Goal: Communication & Community: Answer question/provide support

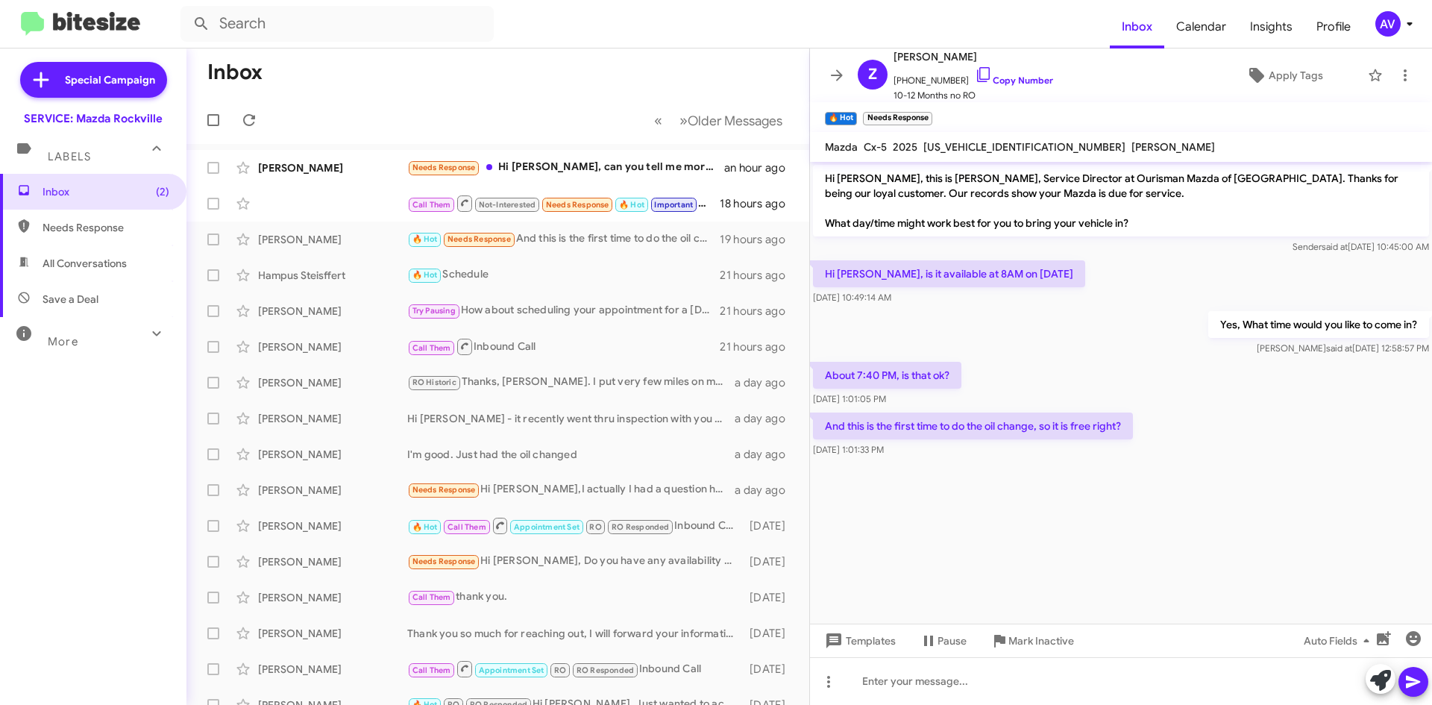
click at [1390, 22] on div "AV" at bounding box center [1387, 23] width 25 height 25
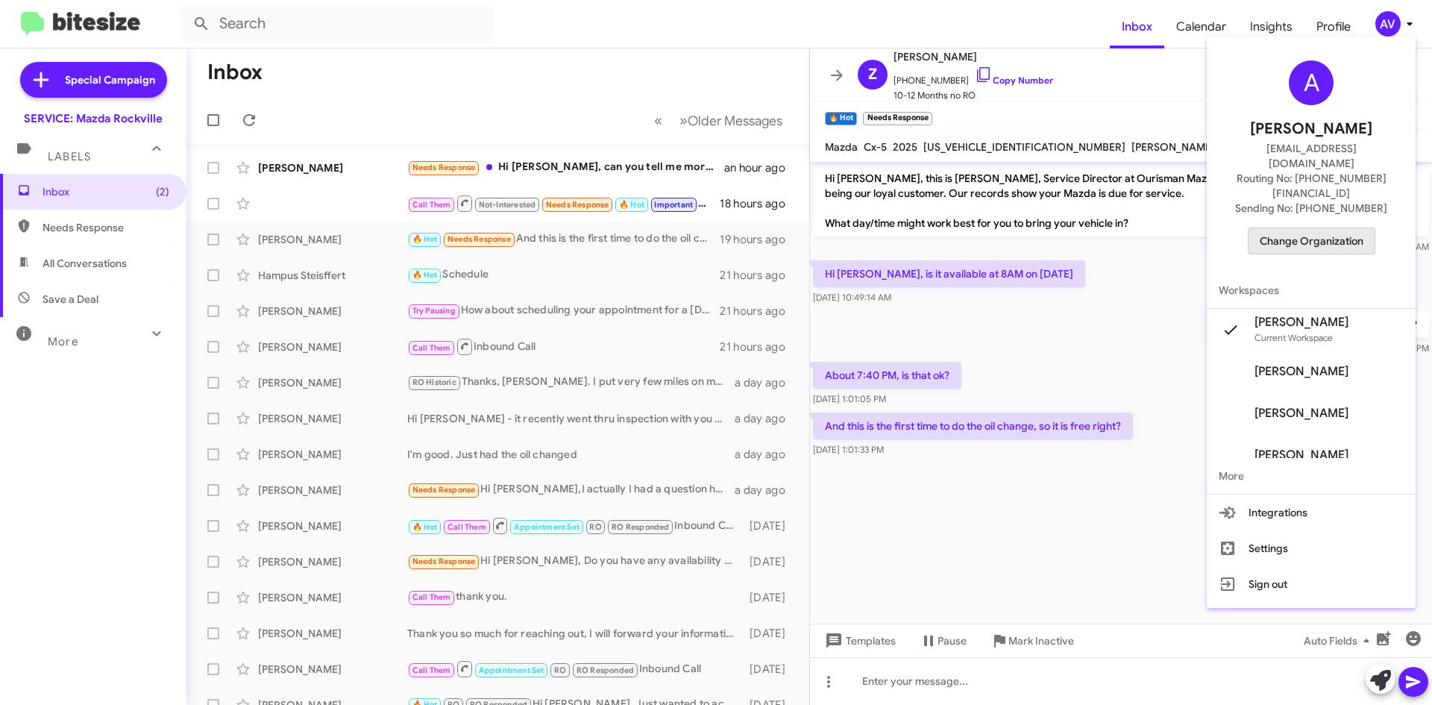
click at [1347, 228] on span "Change Organization" at bounding box center [1311, 240] width 104 height 25
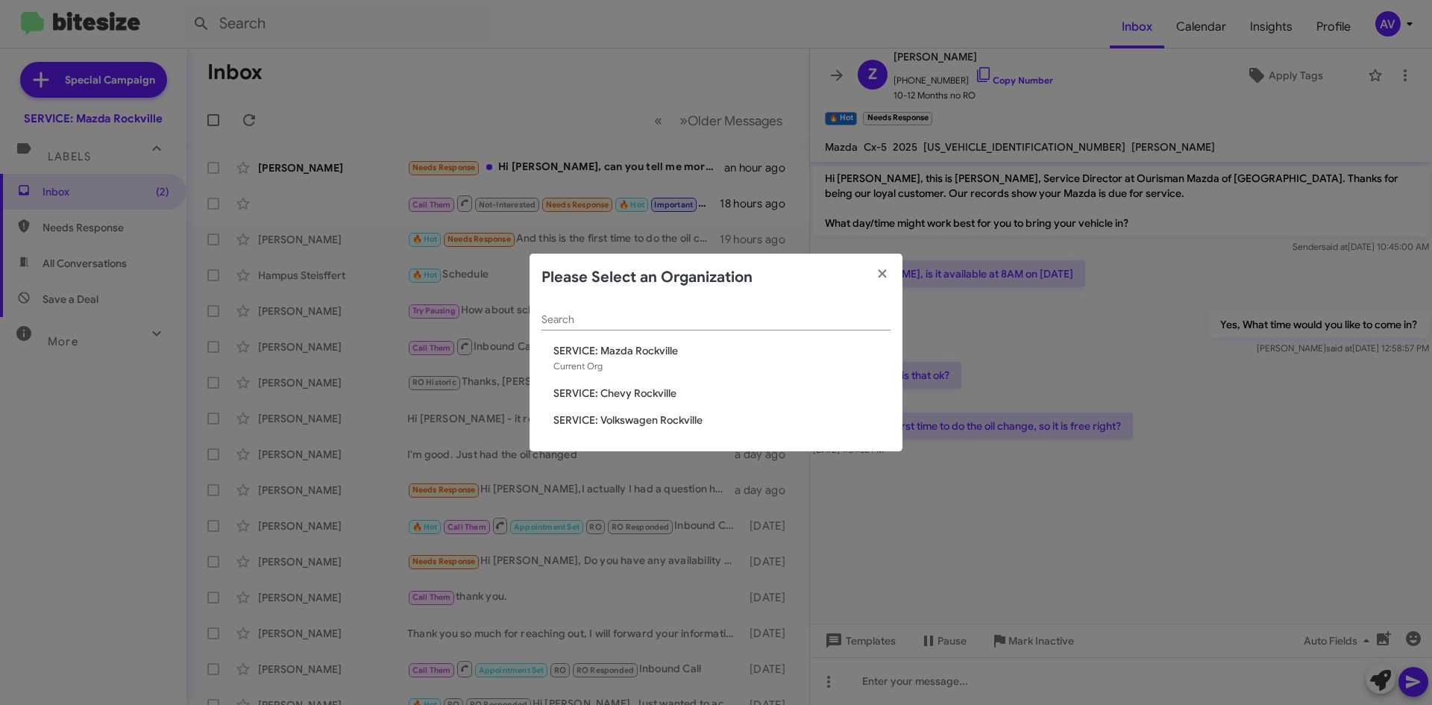
click at [653, 385] on div "Search SERVICE: Mazda Rockville Current Org SERVICE: Chevy Rockville SERVICE: V…" at bounding box center [715, 376] width 373 height 151
click at [662, 392] on span "SERVICE: Chevy Rockville" at bounding box center [721, 392] width 337 height 15
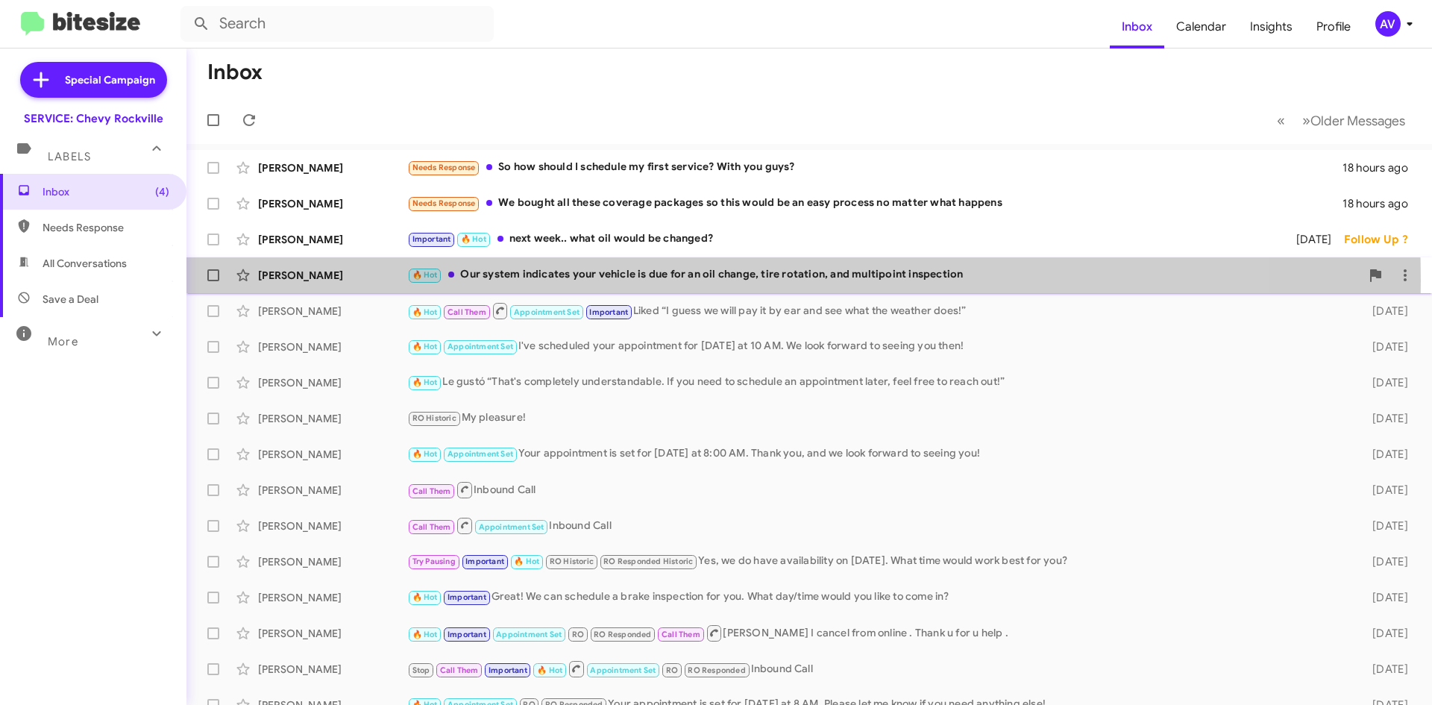
click at [587, 280] on div "🔥 Hot Our system indicates your vehicle is due for an oil change, tire rotation…" at bounding box center [883, 274] width 953 height 17
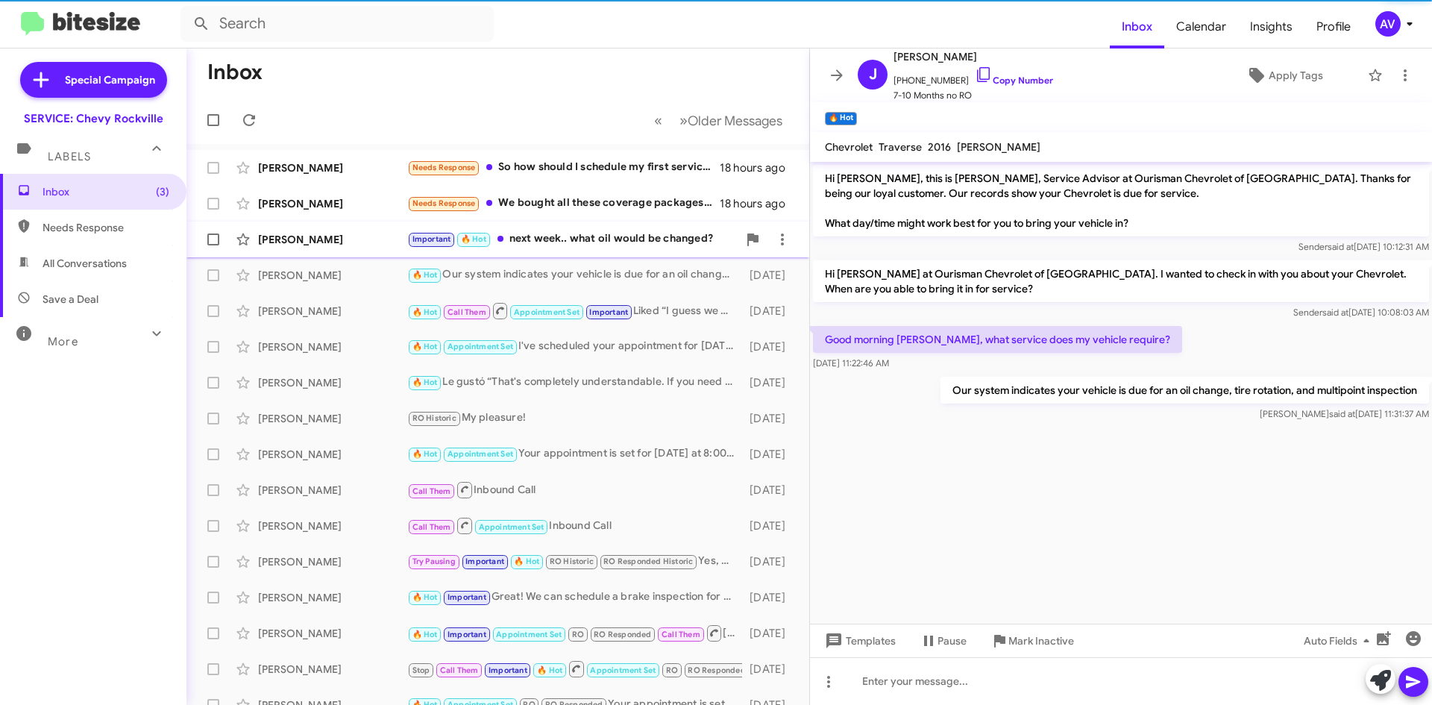
click at [593, 248] on div "Michael Frost Important 🔥 Hot next week.. what oil would be changed? 2 days ago…" at bounding box center [497, 239] width 599 height 30
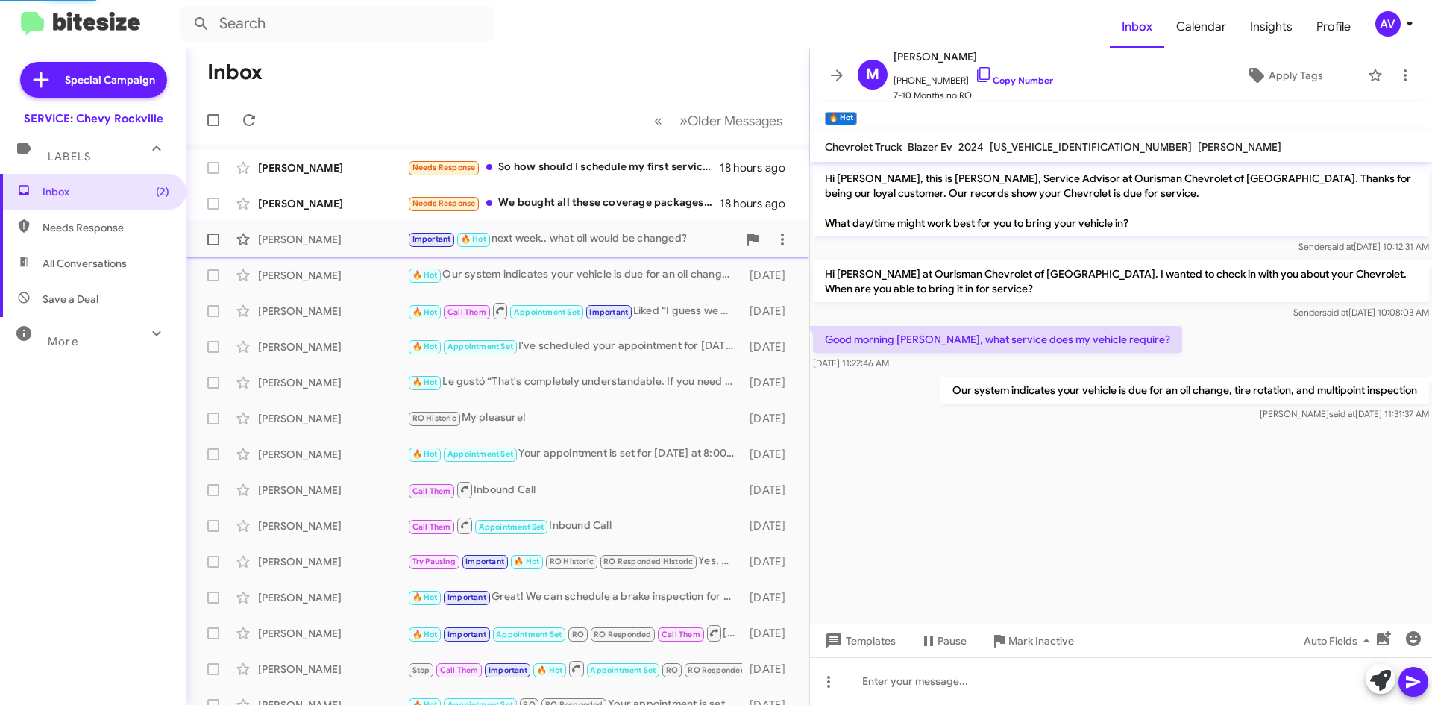
scroll to position [683, 0]
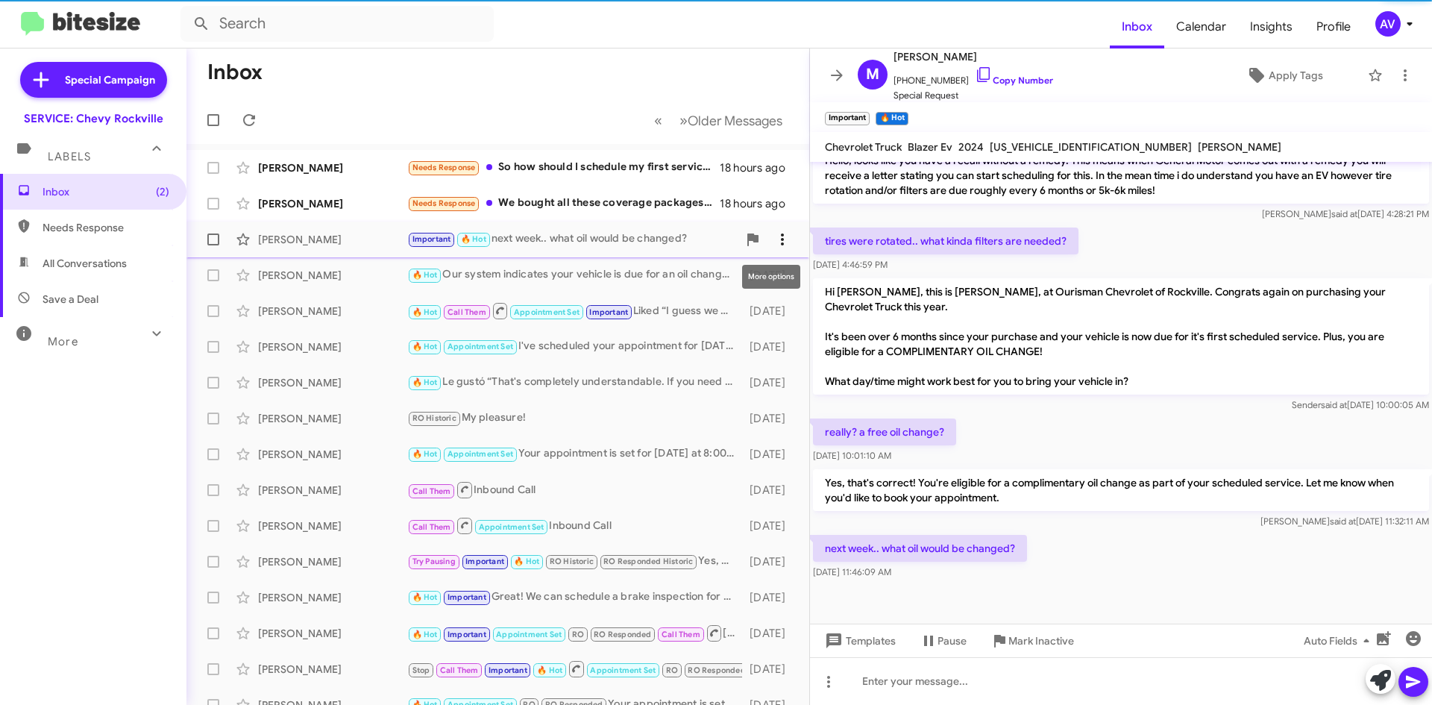
click at [773, 231] on icon at bounding box center [782, 239] width 18 height 18
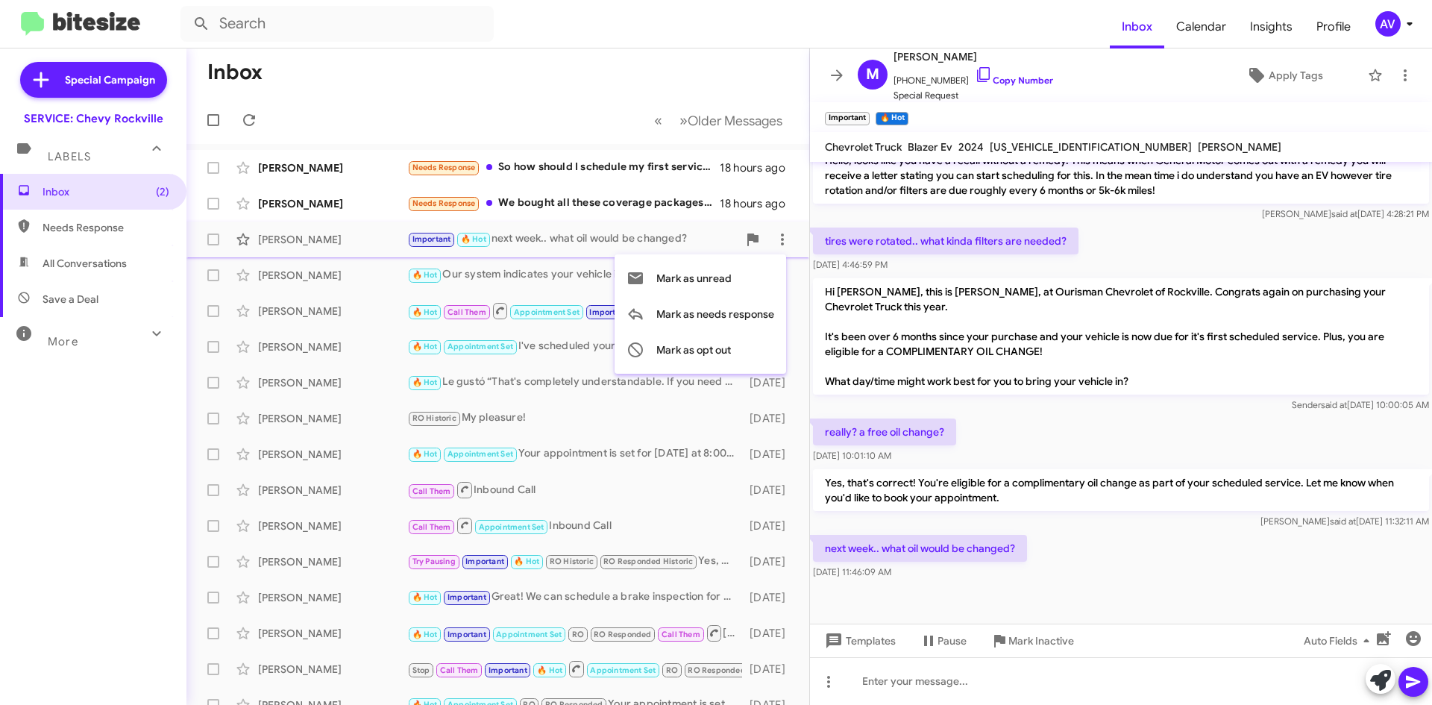
click at [529, 201] on div at bounding box center [716, 352] width 1432 height 705
click at [529, 202] on div "Needs Response We bought all these coverage packages so this would be an easy p…" at bounding box center [572, 203] width 330 height 17
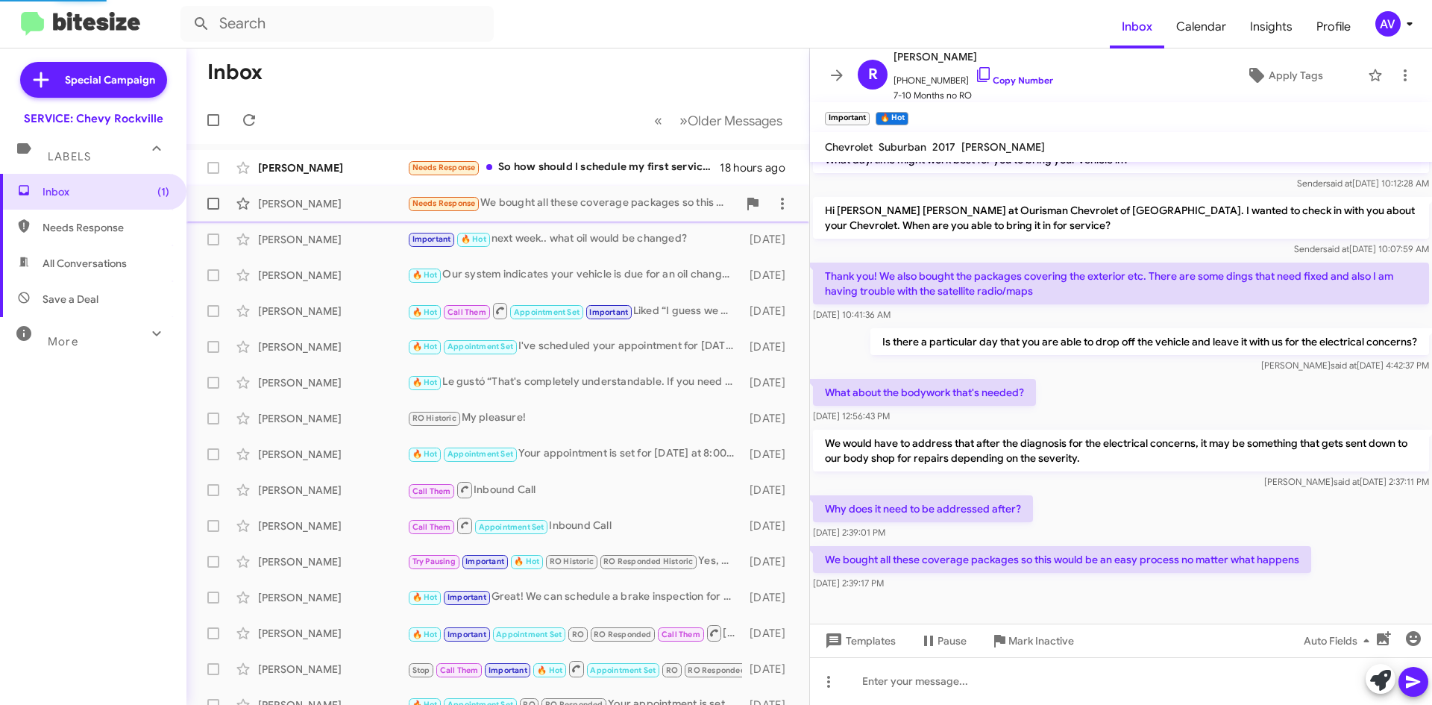
scroll to position [63, 0]
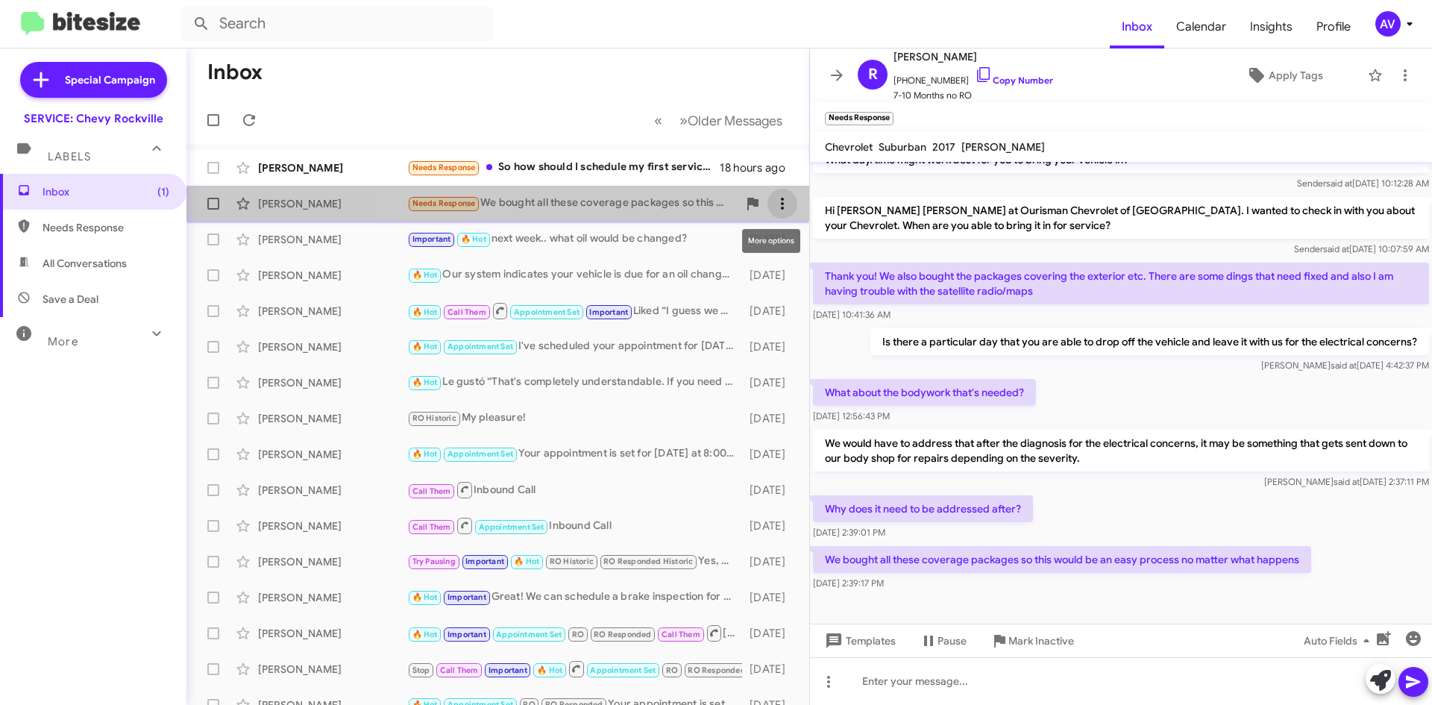
click at [773, 198] on icon at bounding box center [782, 204] width 18 height 18
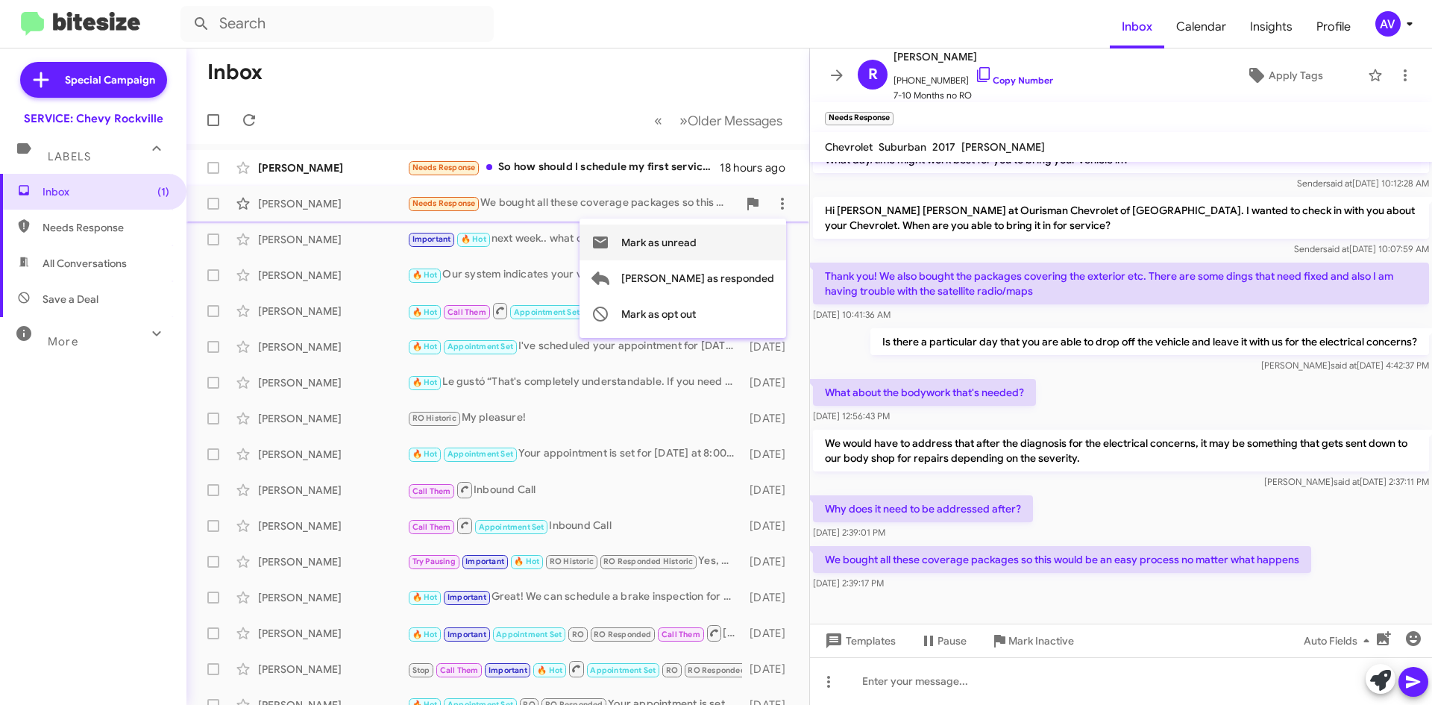
click at [696, 242] on span "Mark as unread" at bounding box center [658, 242] width 75 height 36
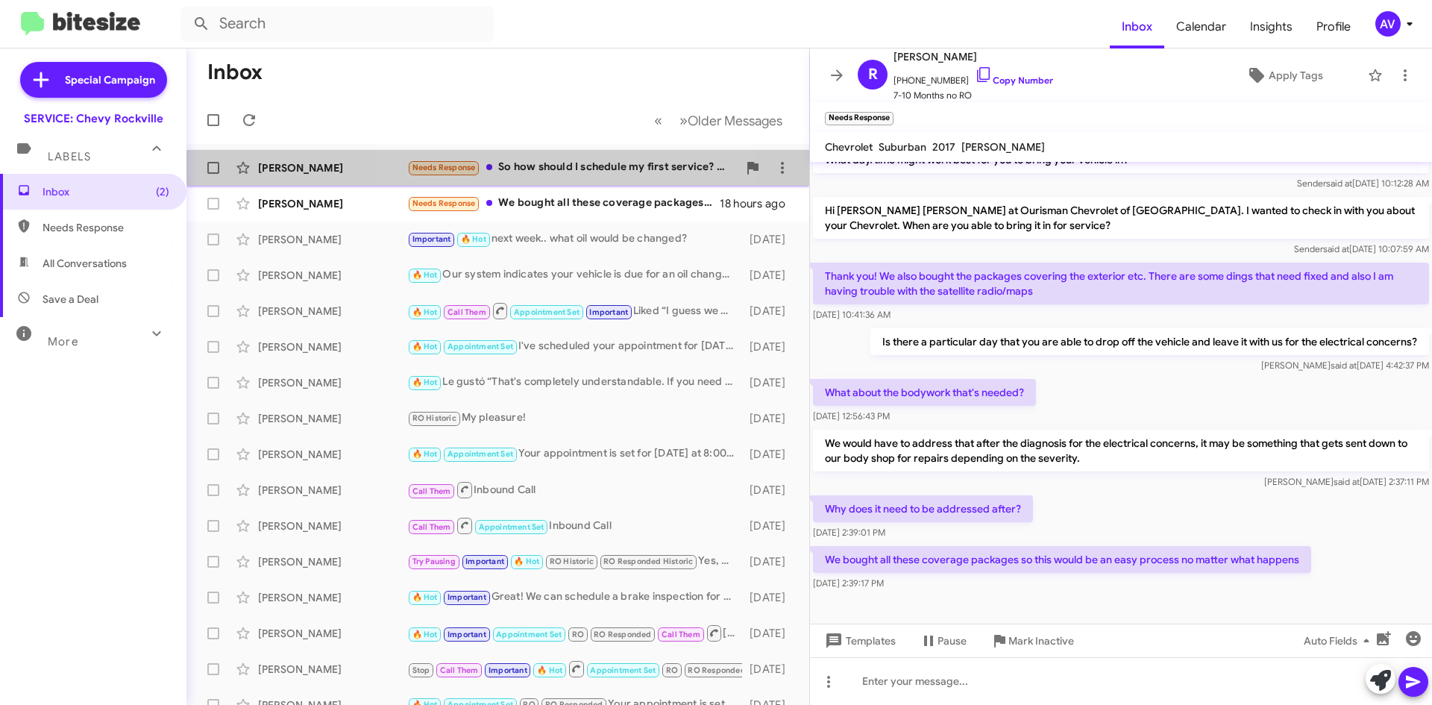
click at [558, 173] on div "Needs Response So how should I schedule my first service? With you guys?" at bounding box center [572, 167] width 330 height 17
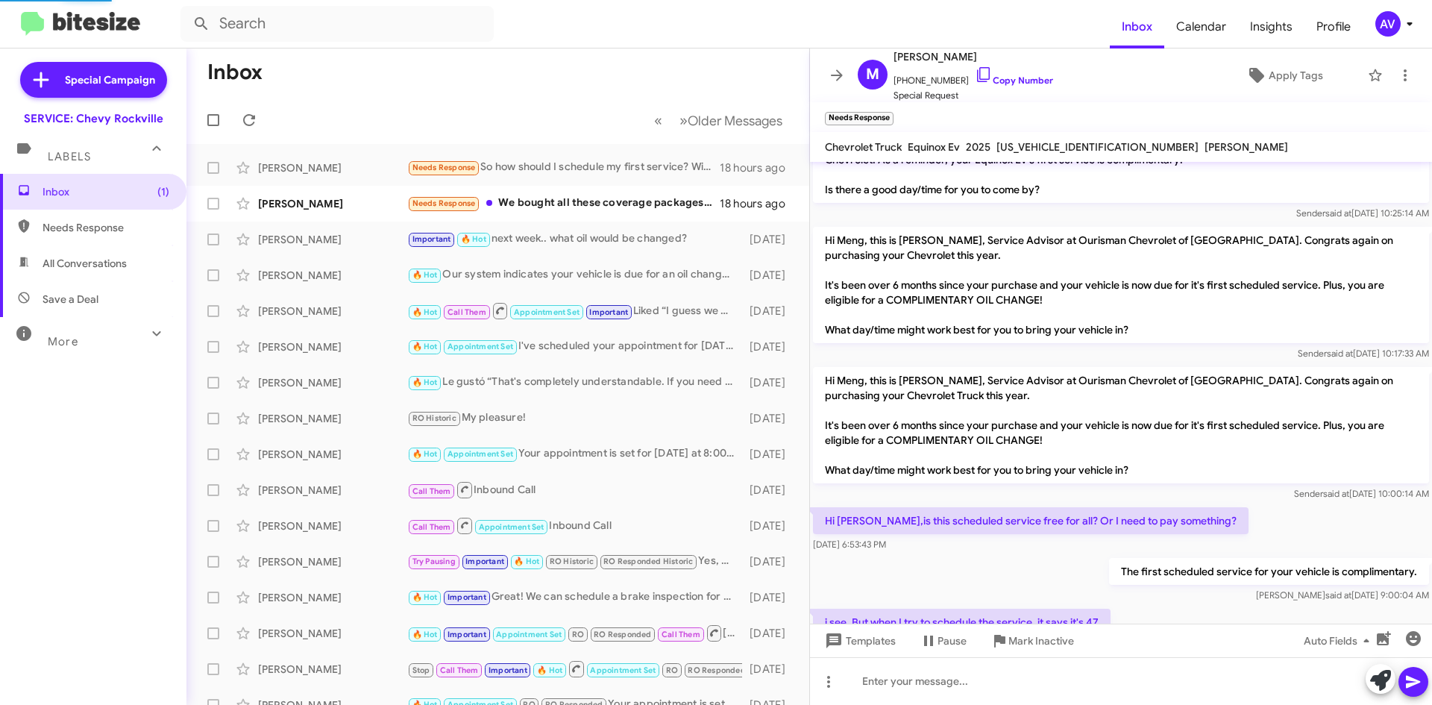
scroll to position [242, 0]
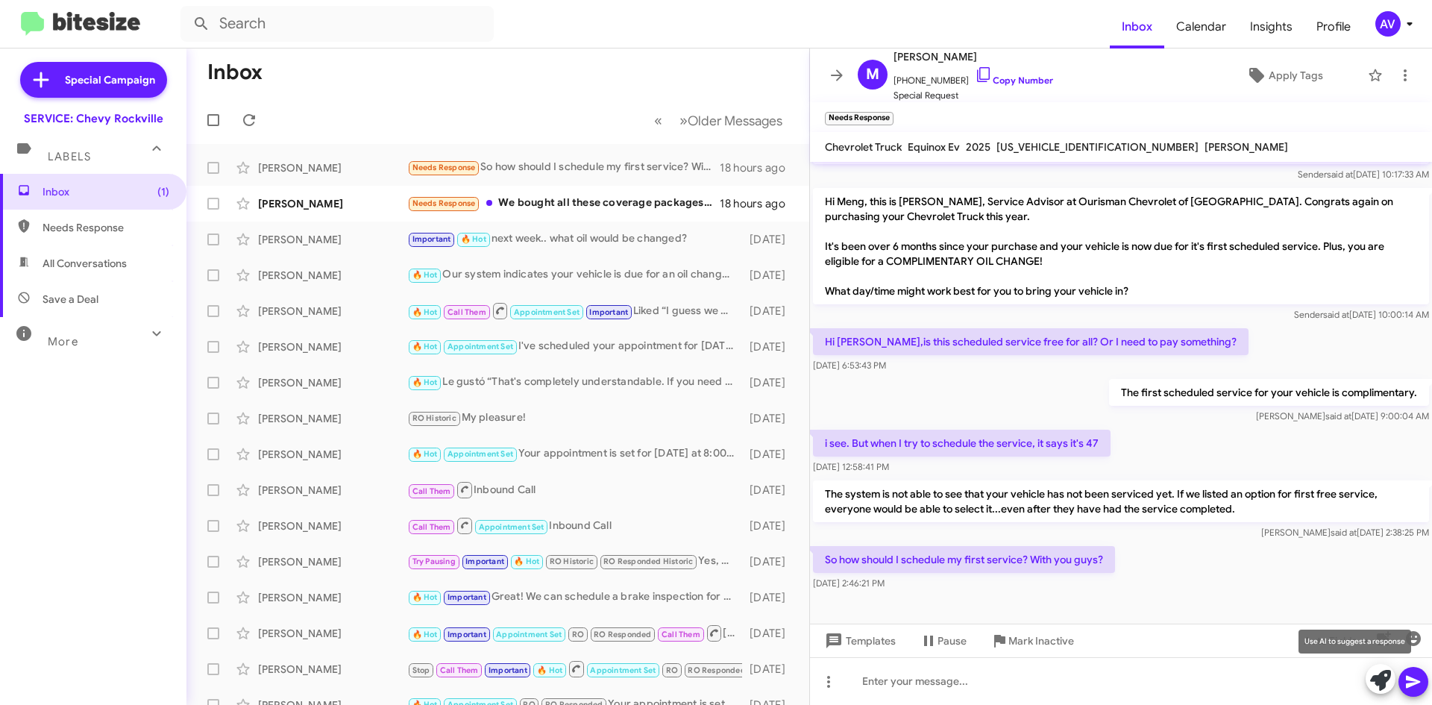
click at [1370, 684] on icon at bounding box center [1380, 680] width 21 height 21
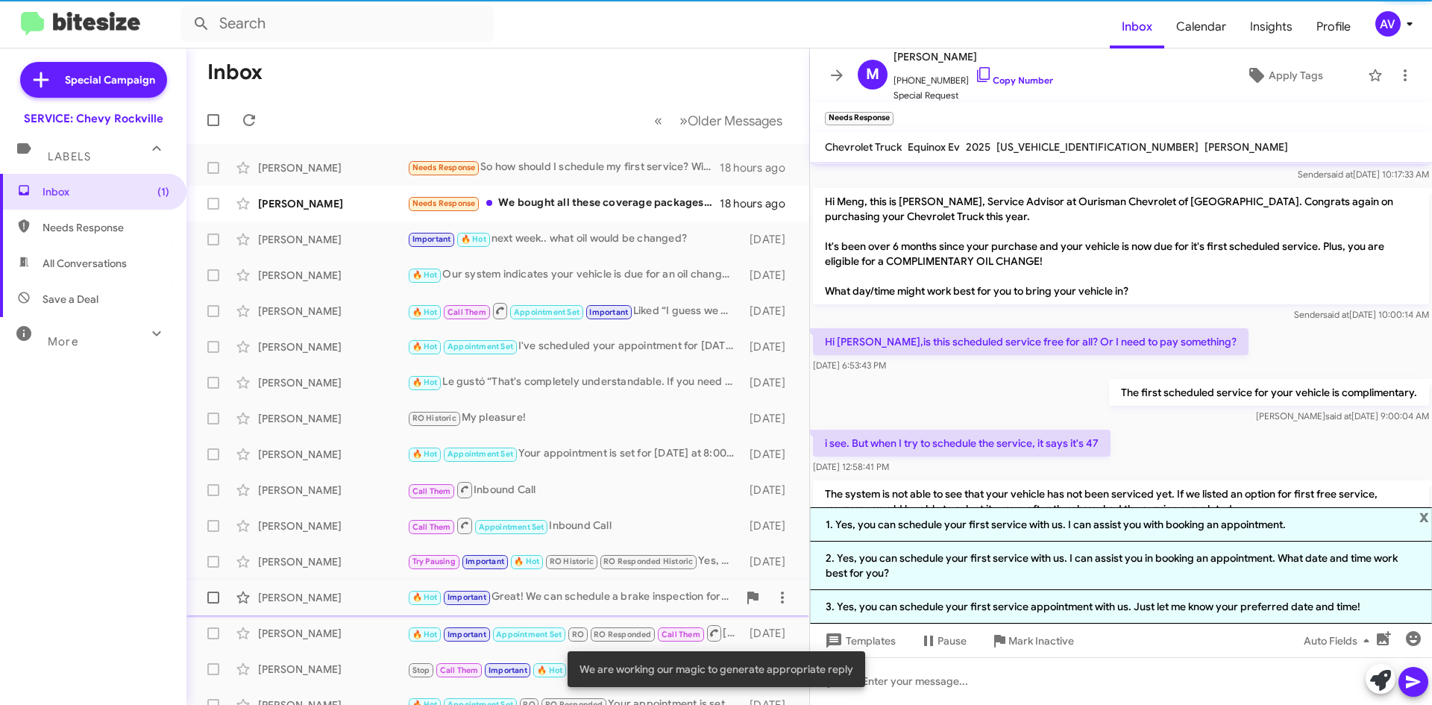
scroll to position [359, 0]
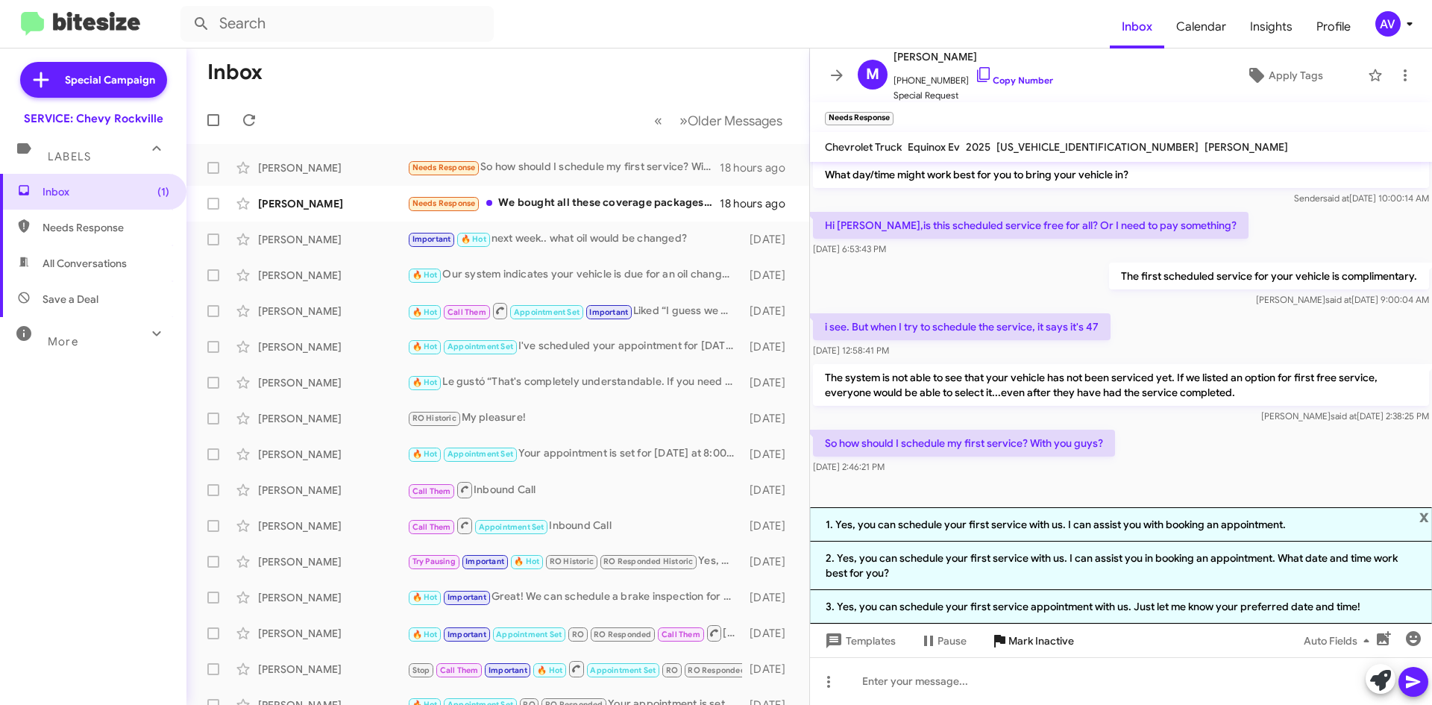
click at [980, 617] on li "3. Yes, you can schedule your first service appointment with us. Just let me kn…" at bounding box center [1121, 607] width 622 height 34
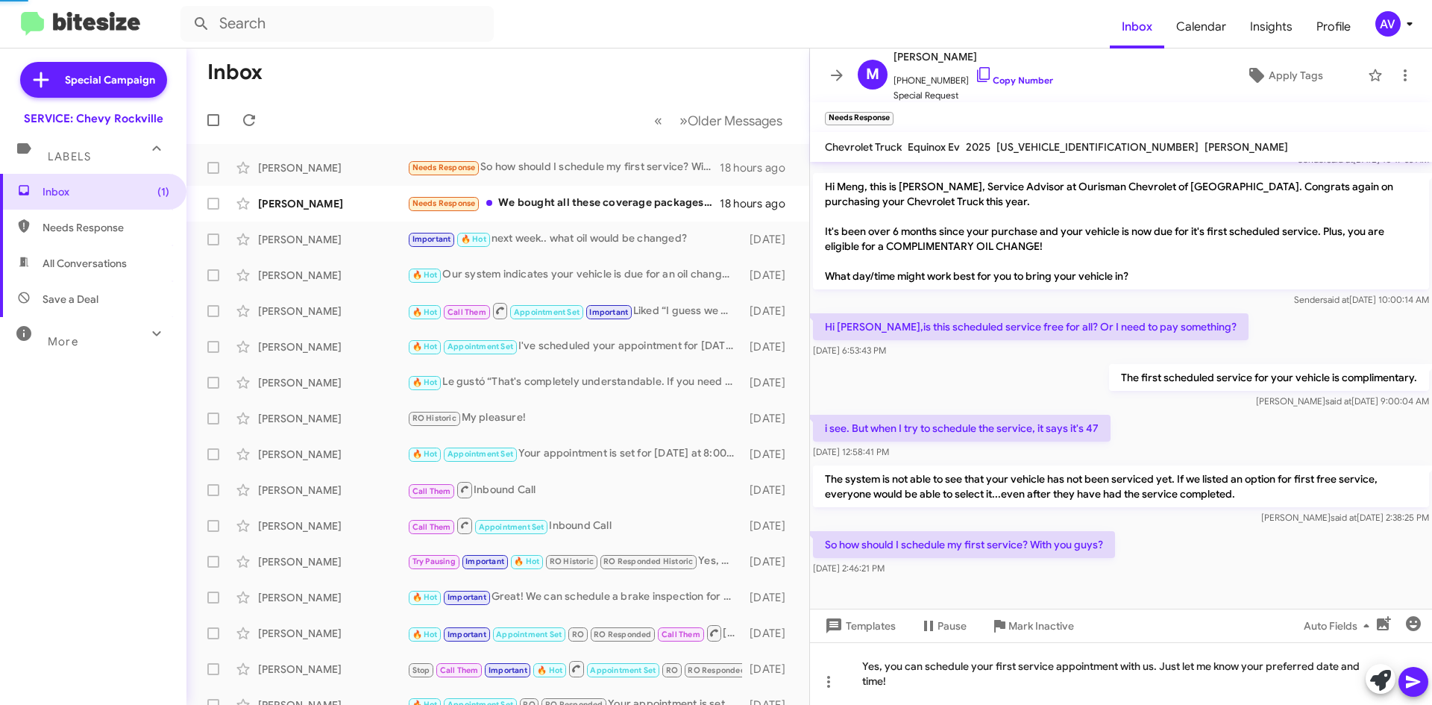
scroll to position [257, 0]
click at [1421, 683] on icon at bounding box center [1413, 682] width 18 height 18
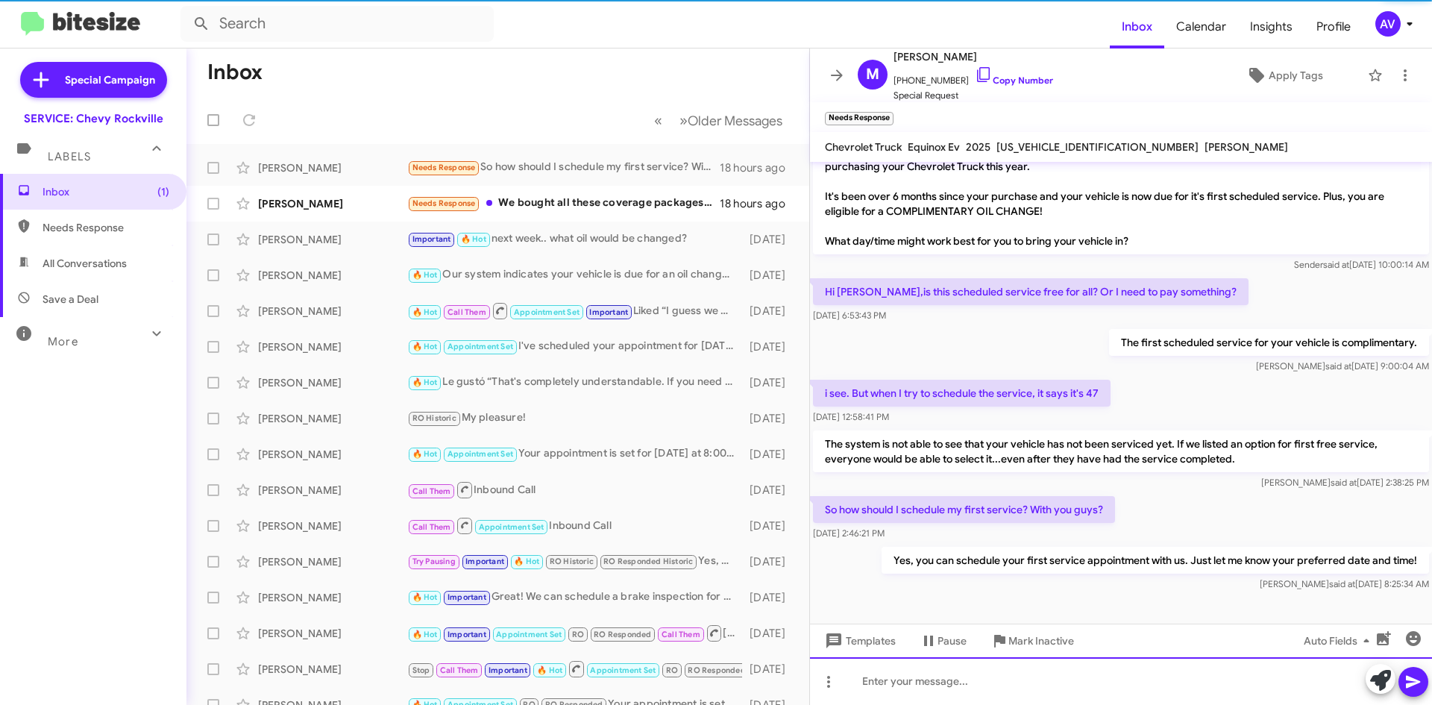
scroll to position [267, 0]
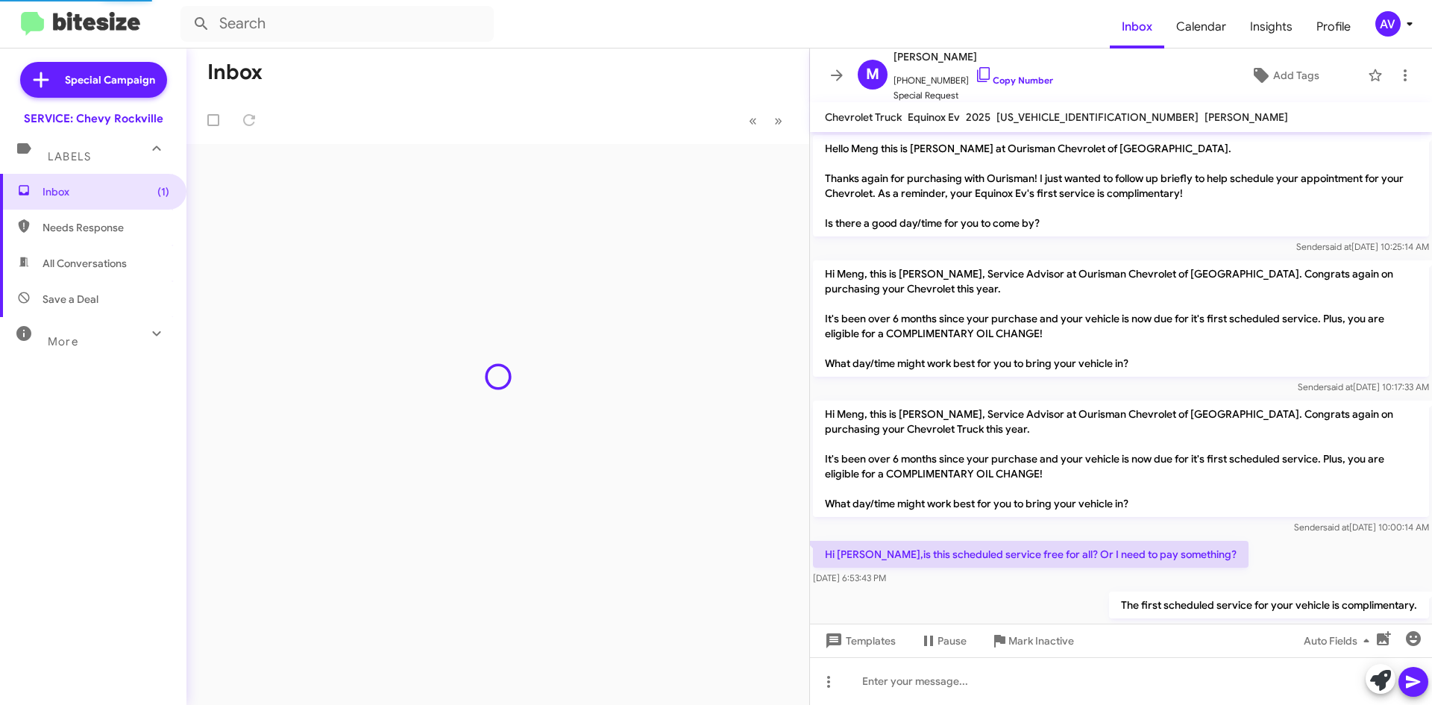
scroll to position [267, 0]
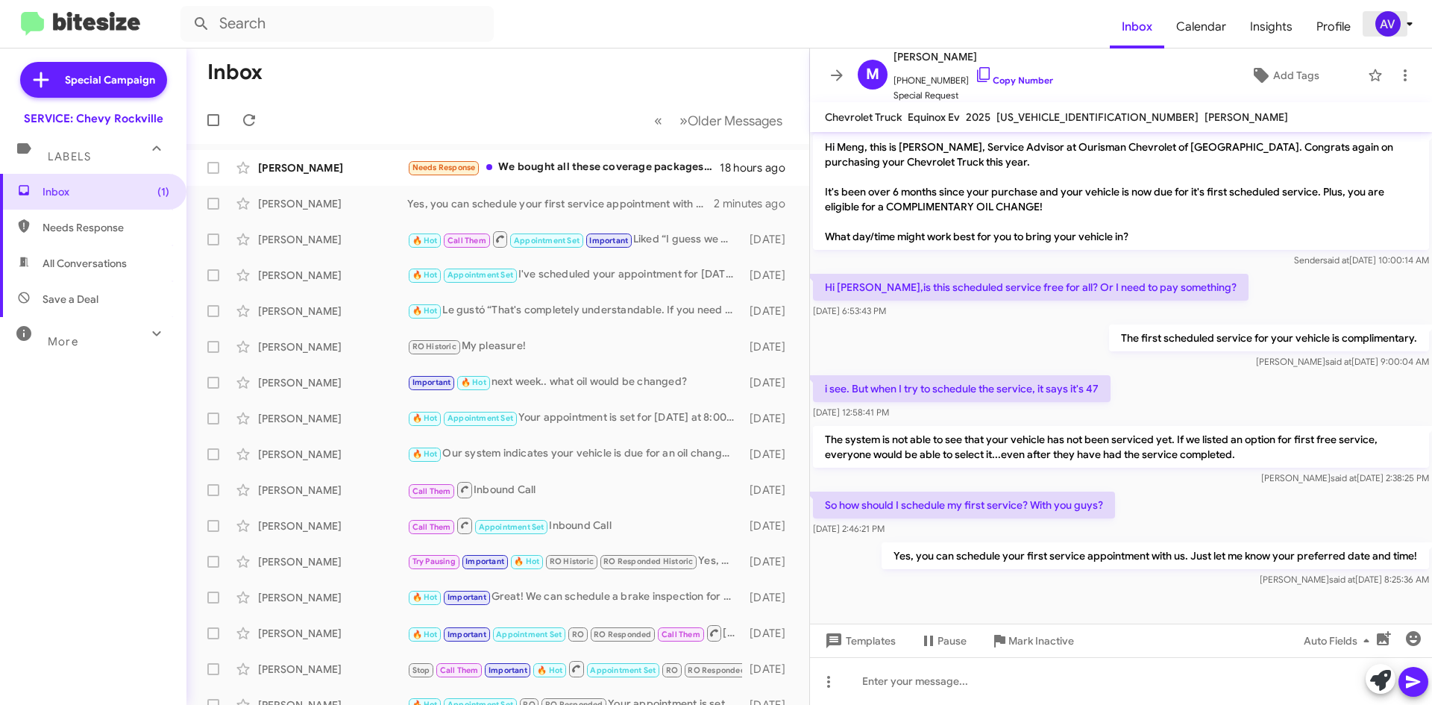
click at [1397, 26] on div "AV" at bounding box center [1387, 23] width 25 height 25
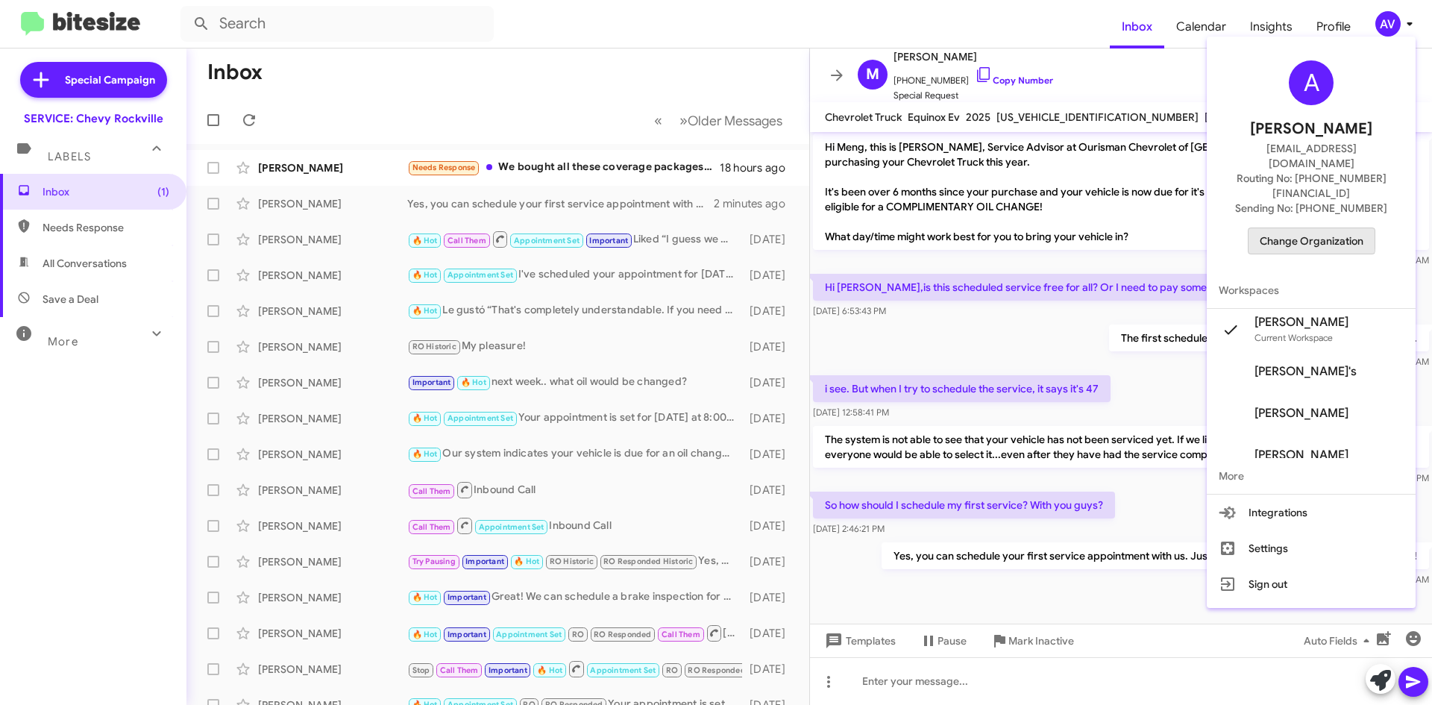
click at [1305, 228] on span "Change Organization" at bounding box center [1311, 240] width 104 height 25
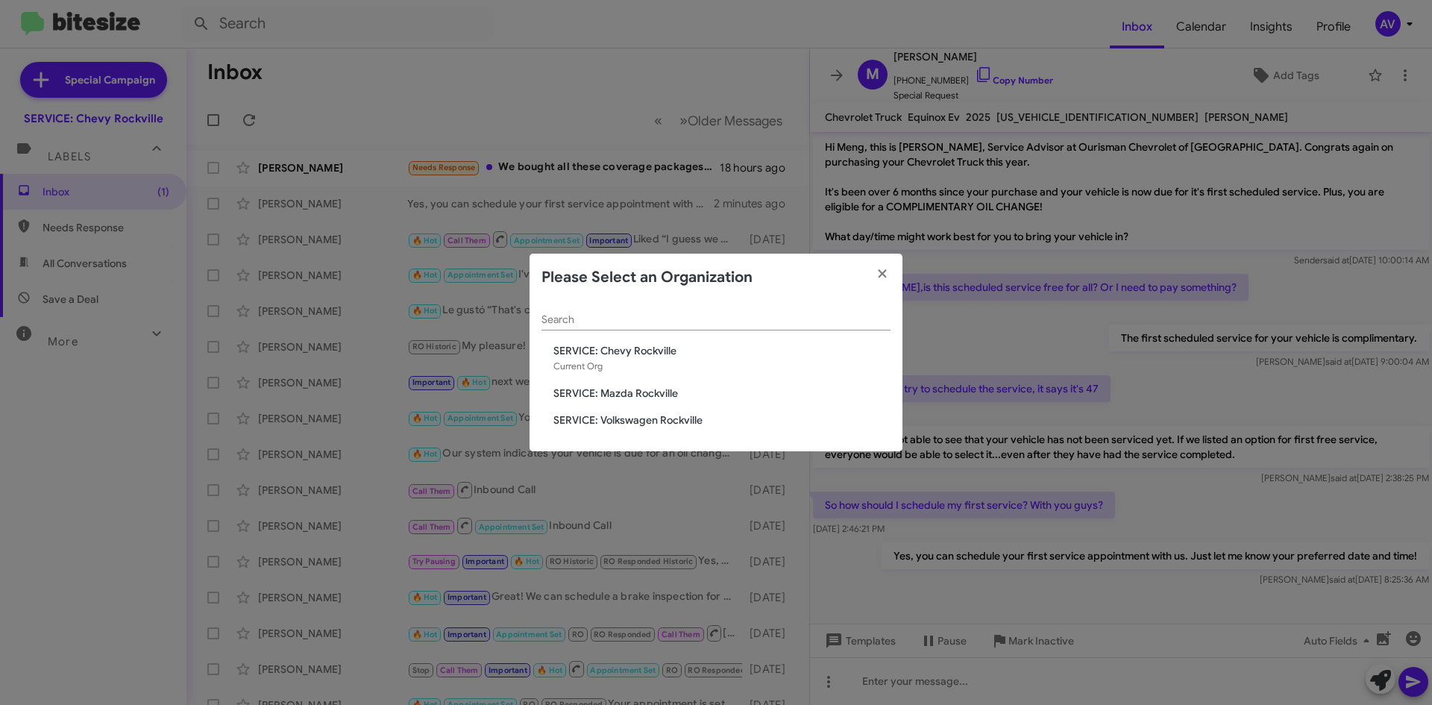
click at [629, 391] on span "SERVICE: Mazda Rockville" at bounding box center [721, 392] width 337 height 15
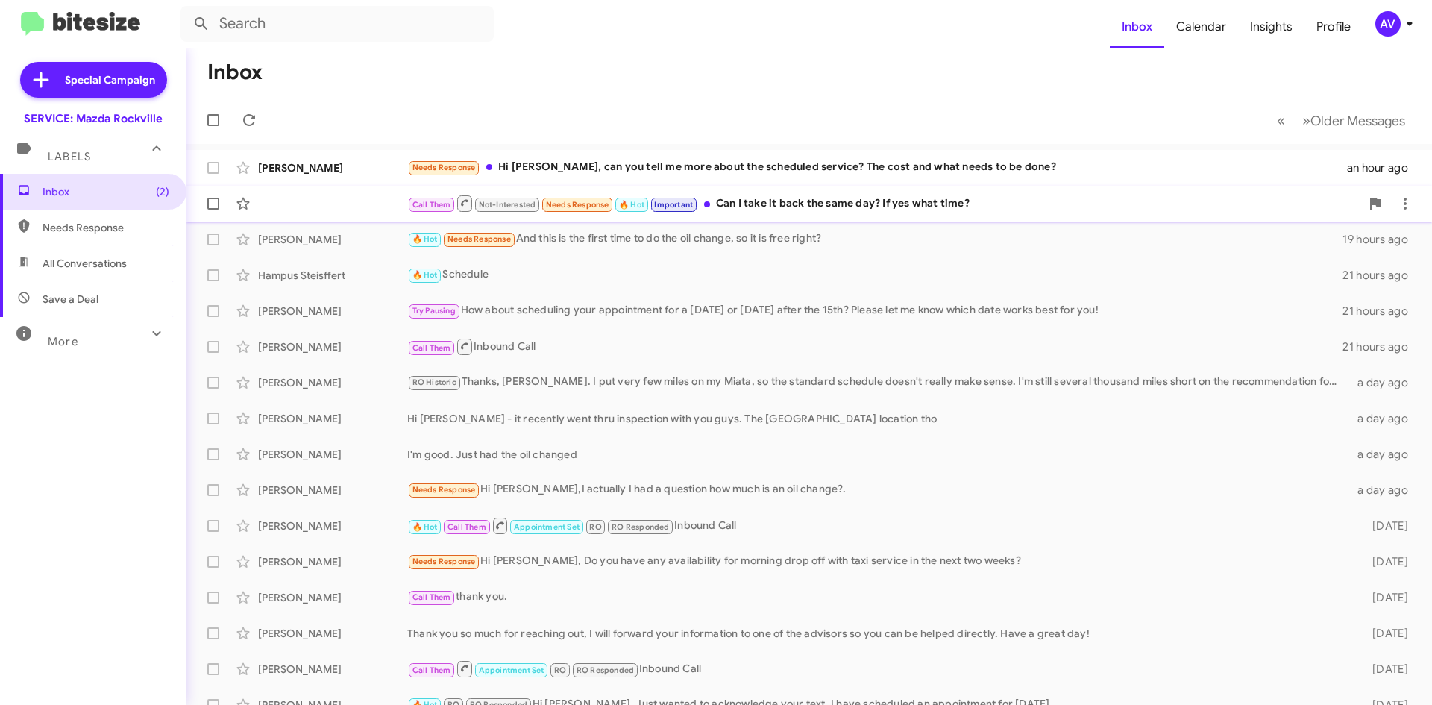
click at [749, 207] on div "Call Them Not-Interested Needs Response 🔥 Hot Important Can I take it back the …" at bounding box center [883, 203] width 953 height 19
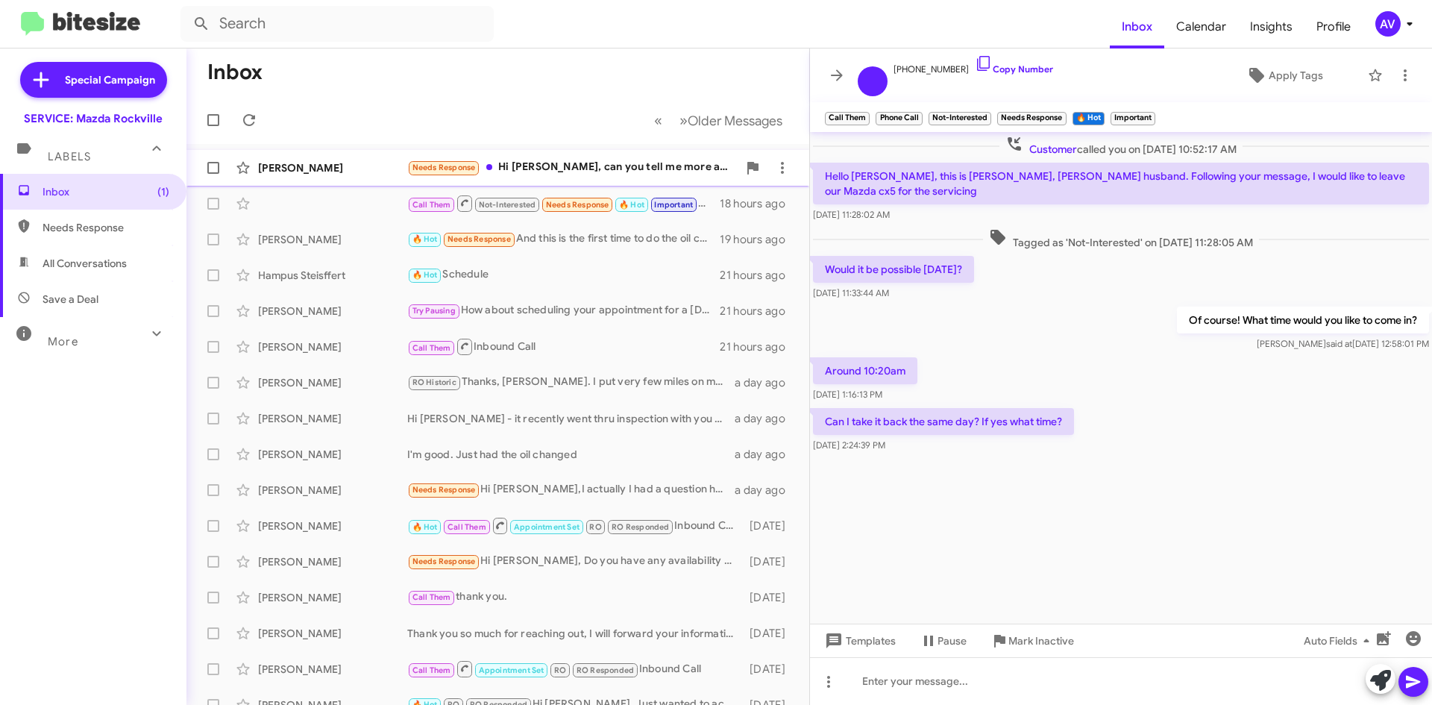
click at [388, 169] on div "[PERSON_NAME]" at bounding box center [332, 167] width 149 height 15
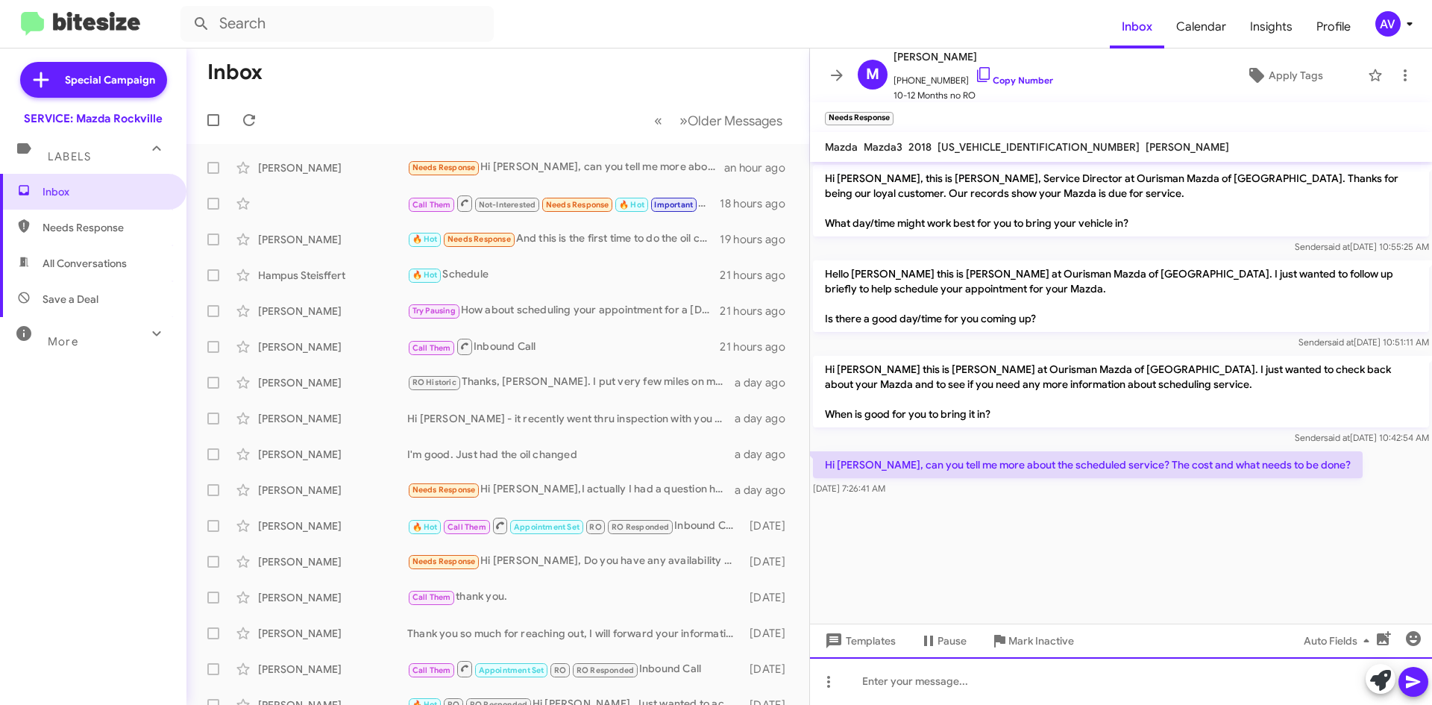
click at [851, 660] on div at bounding box center [1121, 681] width 622 height 48
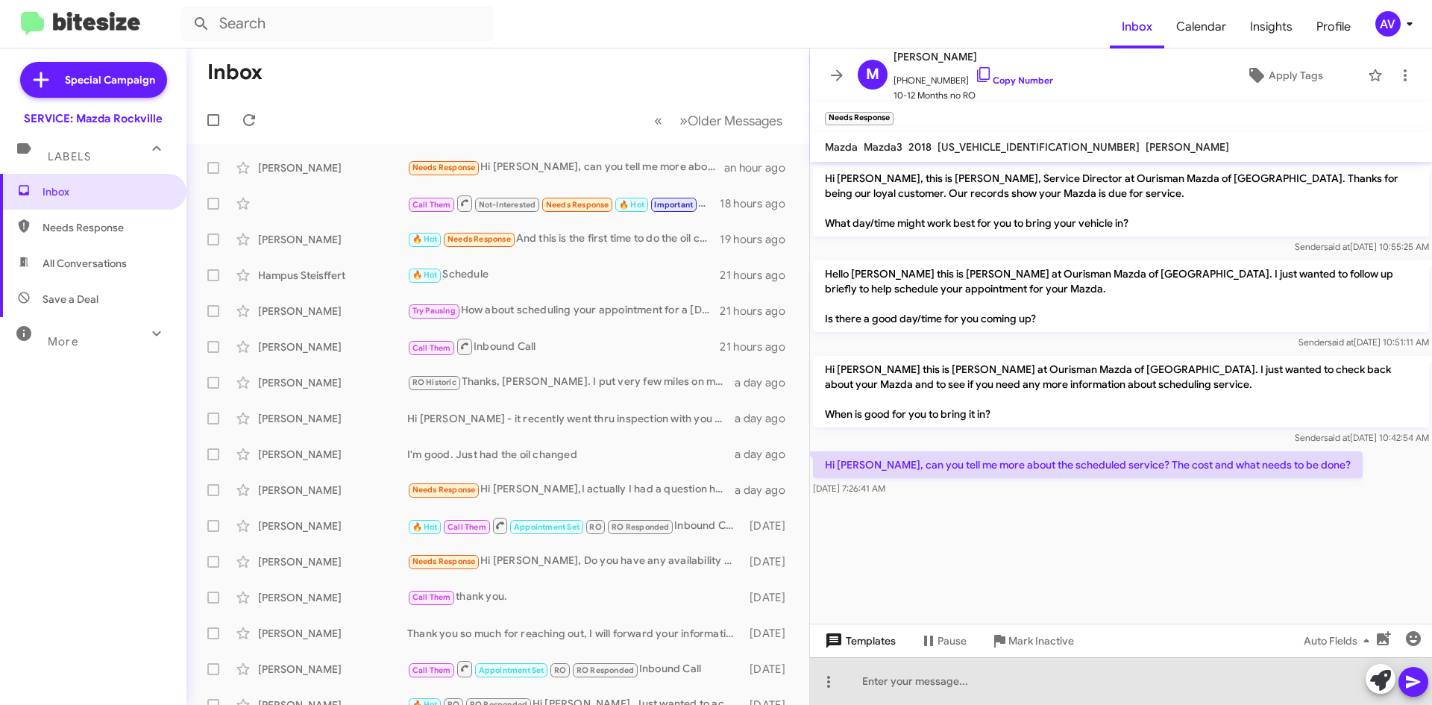
click at [854, 649] on span "Templates" at bounding box center [859, 640] width 74 height 27
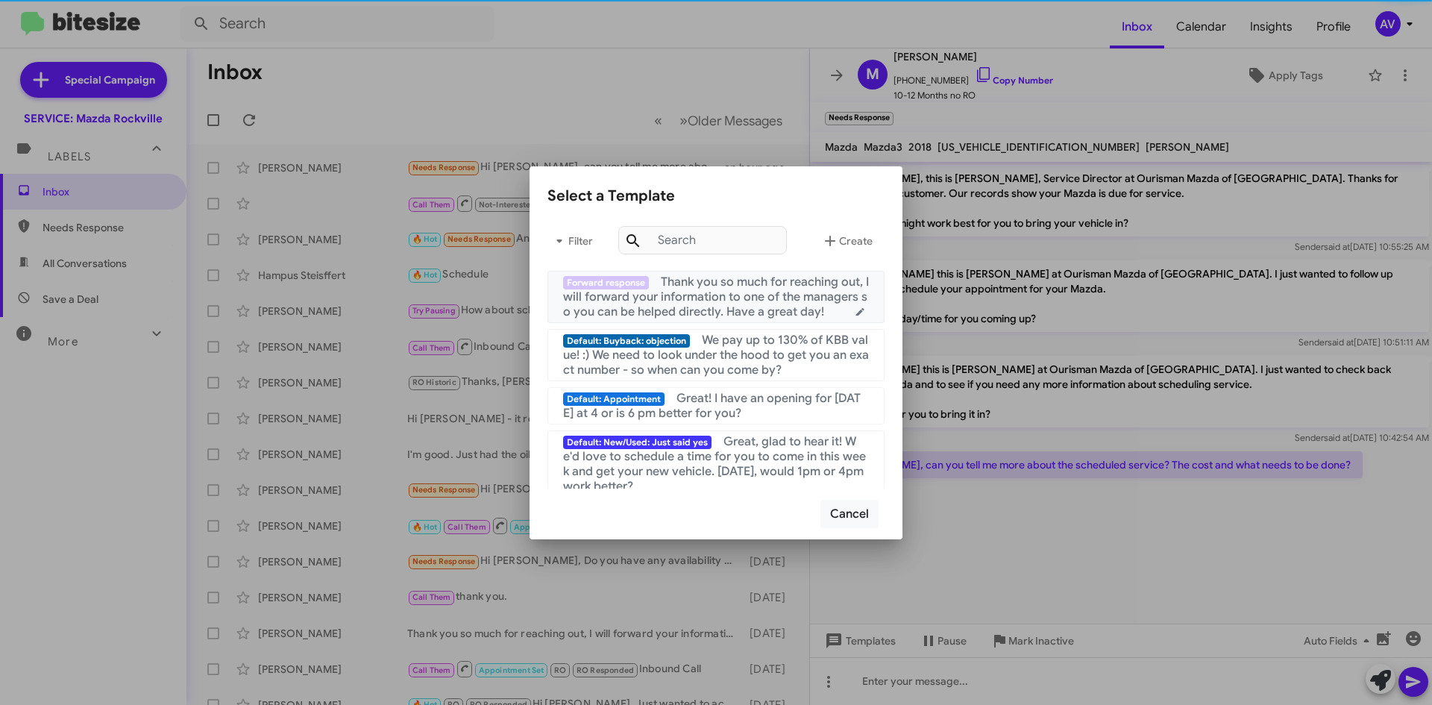
click at [700, 299] on span "Thank you so much for reaching out, I will forward your information to one of t…" at bounding box center [716, 296] width 306 height 45
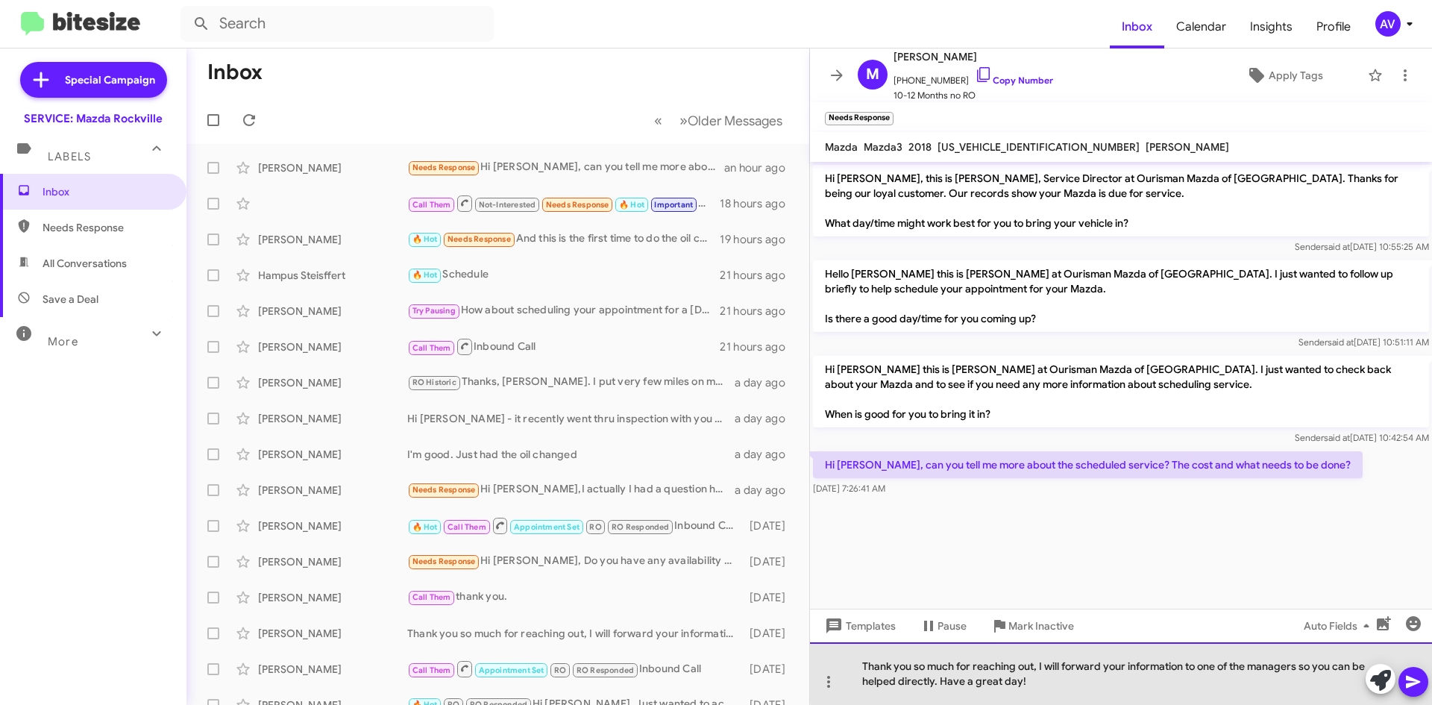
drag, startPoint x: 1252, startPoint y: 665, endPoint x: 1299, endPoint y: 667, distance: 47.0
click at [1299, 667] on div "Thank you so much for reaching out, I will forward your information to one of t…" at bounding box center [1121, 673] width 622 height 63
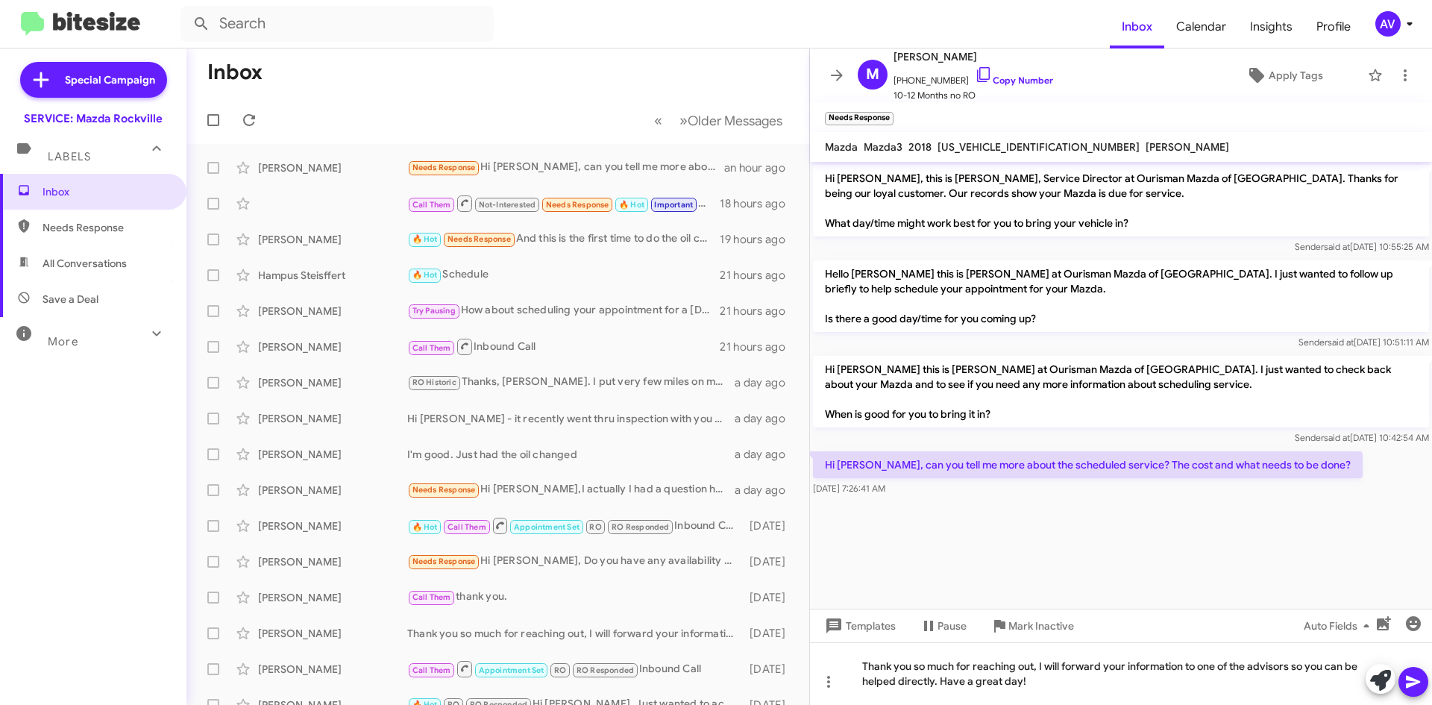
click at [1408, 678] on icon at bounding box center [1412, 682] width 14 height 13
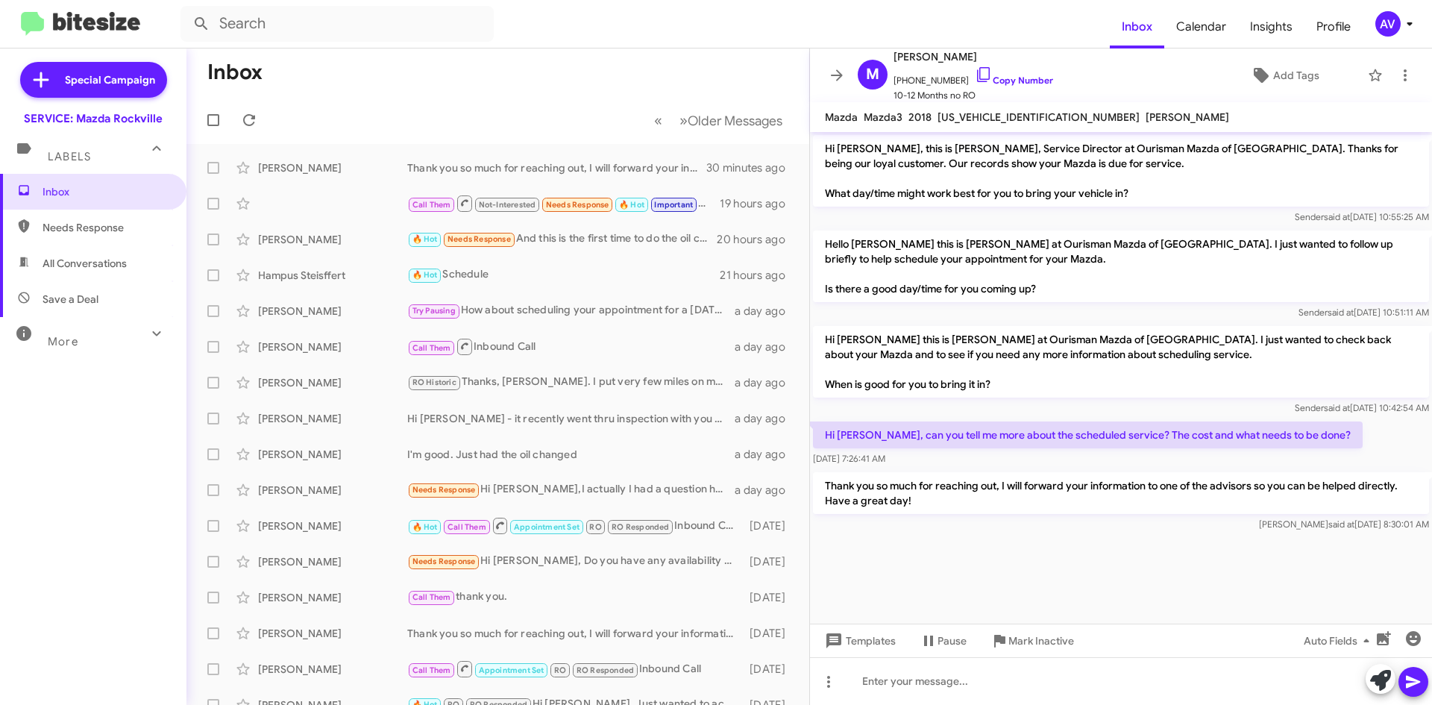
click at [1380, 22] on div "AV" at bounding box center [1387, 23] width 25 height 25
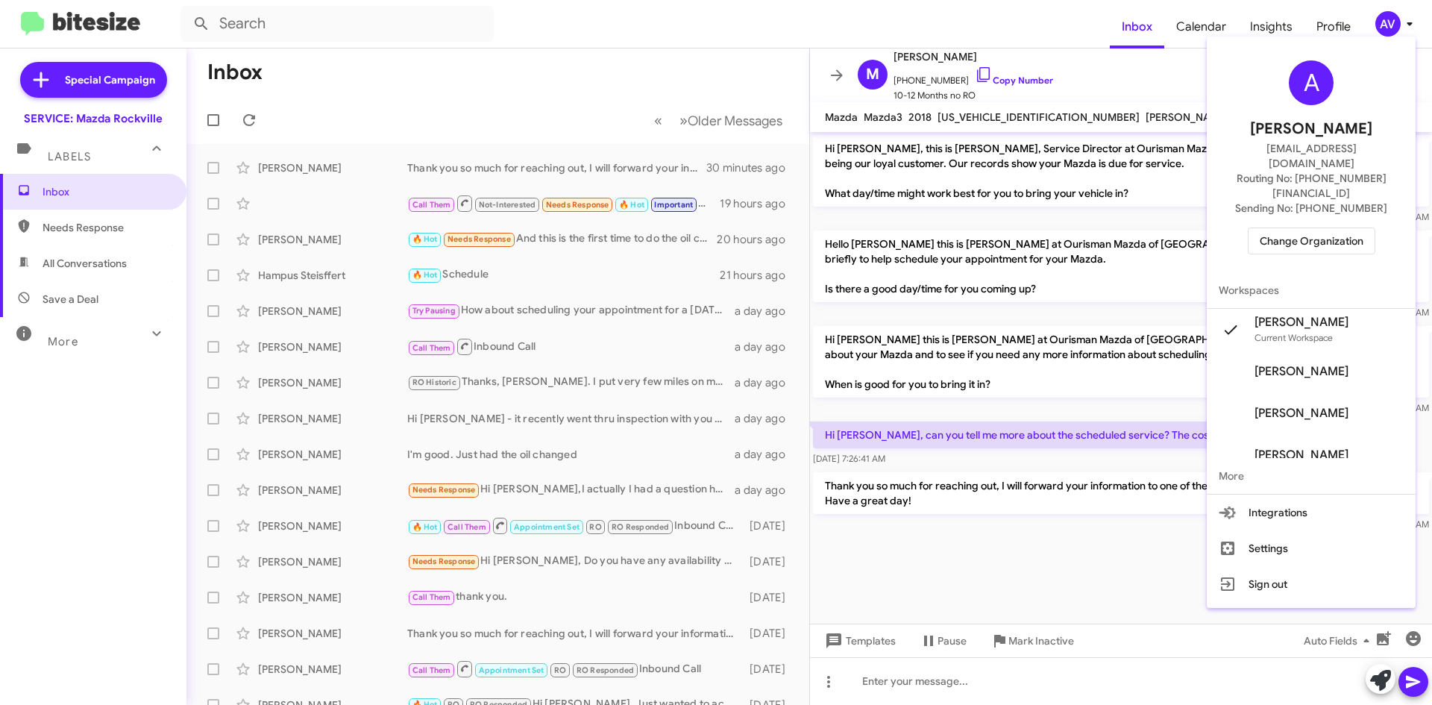
click at [1344, 228] on span "Change Organization" at bounding box center [1311, 240] width 104 height 25
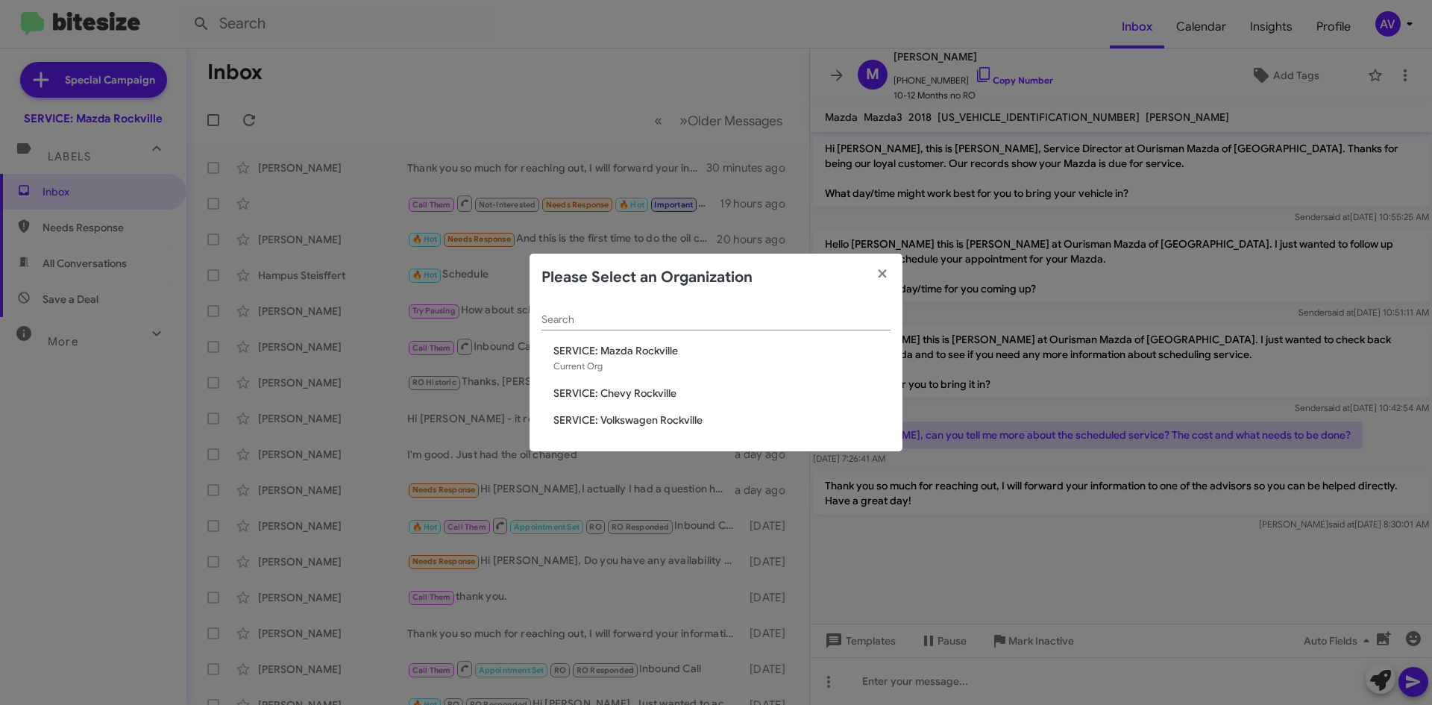
click at [697, 425] on span "SERVICE: Volkswagen Rockville" at bounding box center [721, 419] width 337 height 15
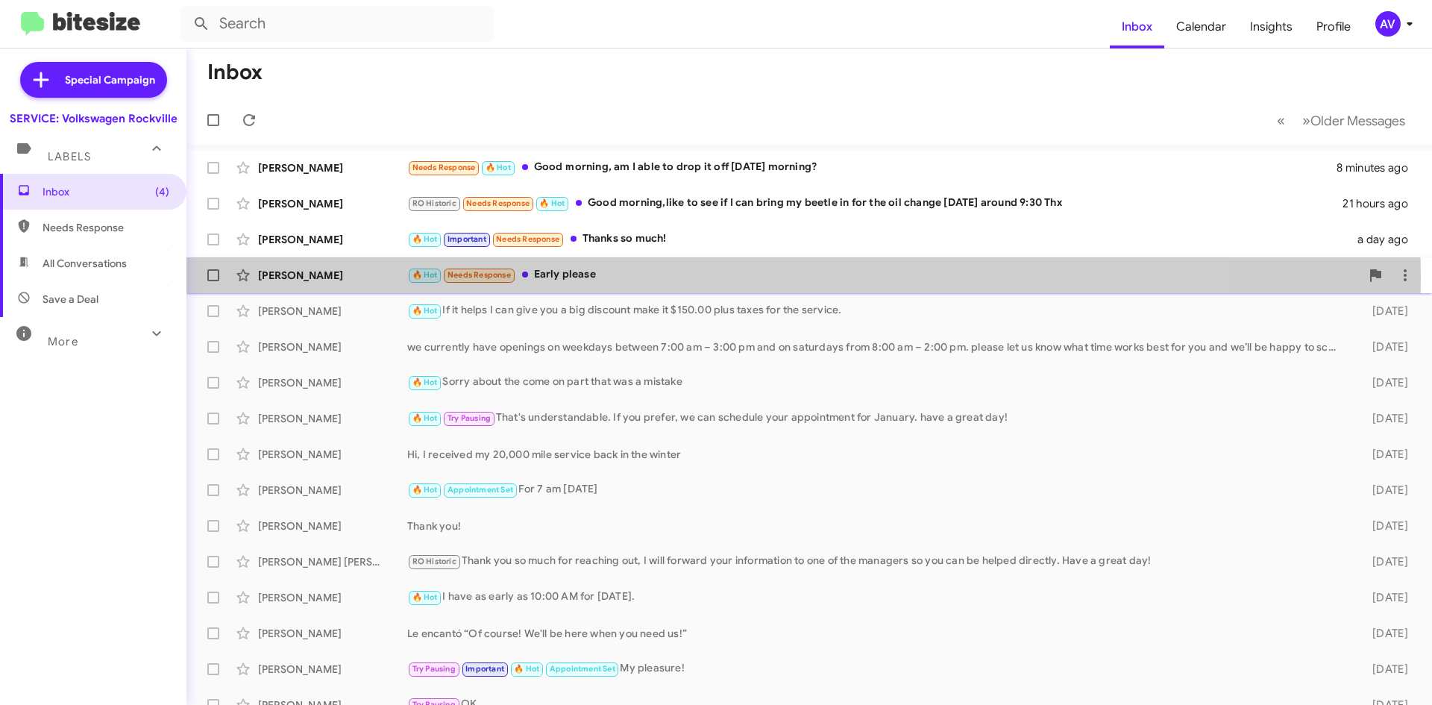
click at [567, 278] on div "🔥 Hot Needs Response Early please" at bounding box center [883, 274] width 953 height 17
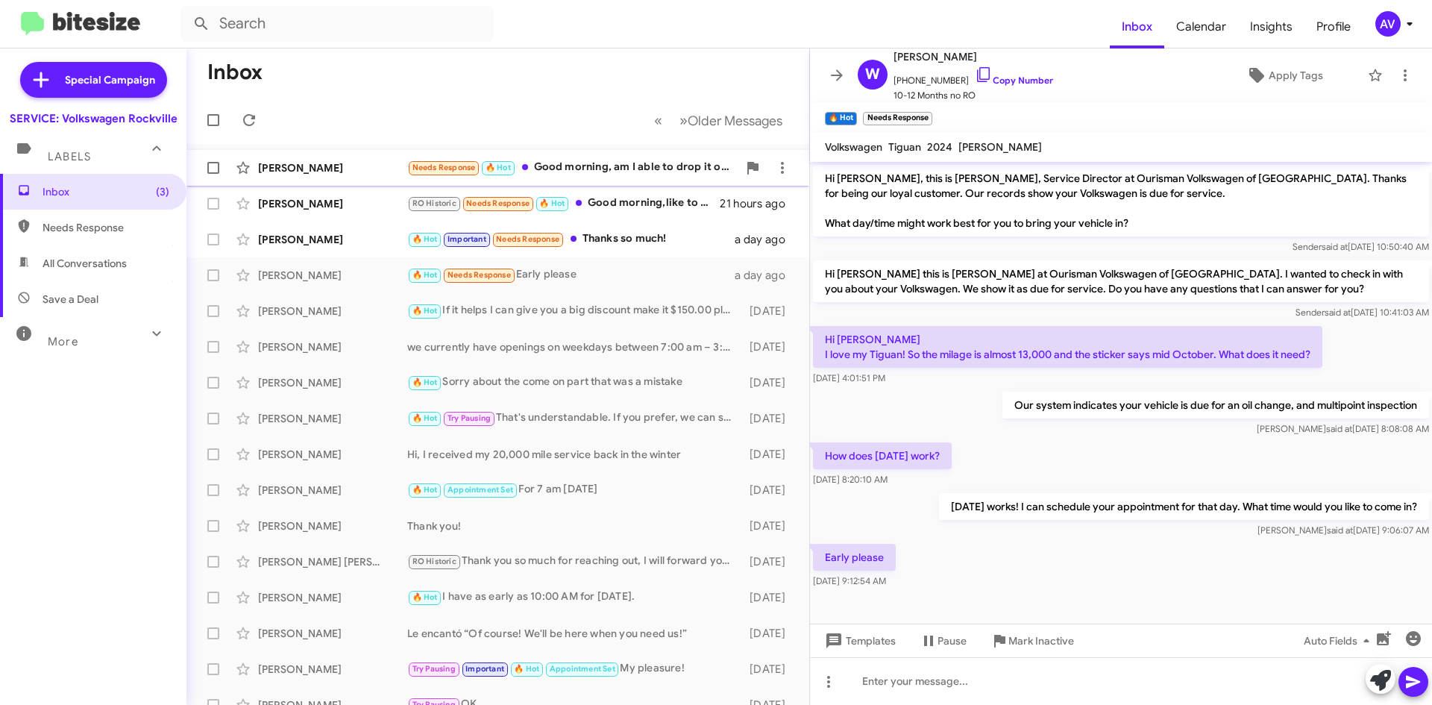
click at [599, 179] on div "[PERSON_NAME] Needs Response 🔥 Hot Good morning, am I able to drop it off [DATE…" at bounding box center [497, 168] width 599 height 30
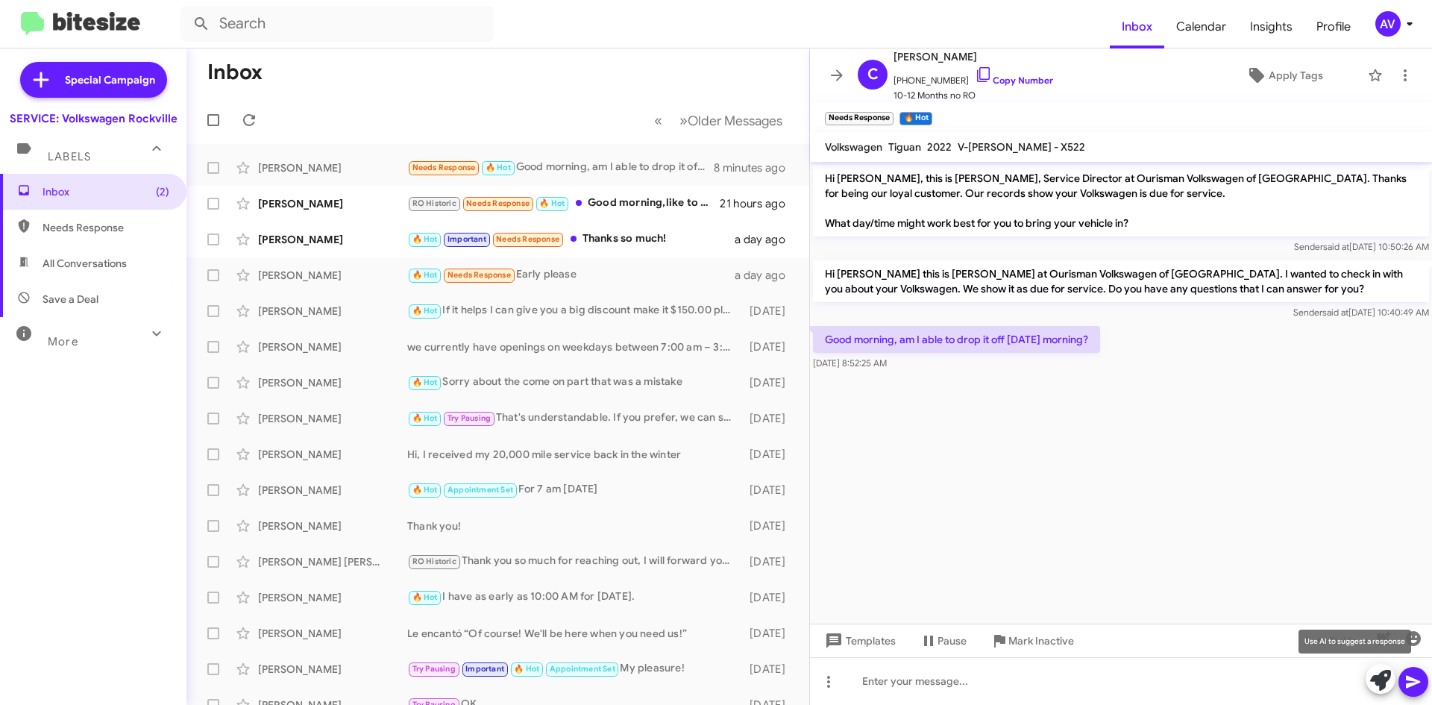
click at [1384, 683] on icon at bounding box center [1380, 680] width 21 height 21
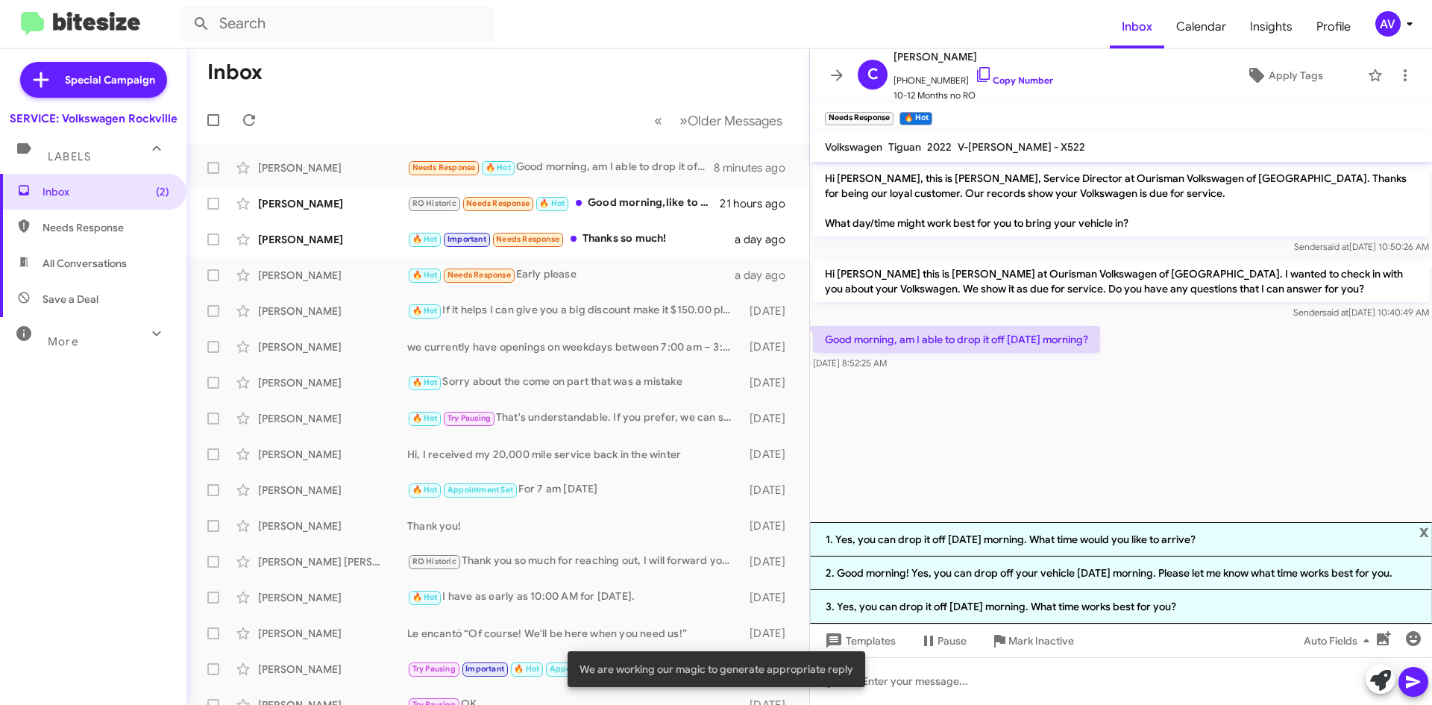
click at [982, 550] on li "1. Yes, you can drop it off [DATE] morning. What time would you like to arrive?" at bounding box center [1121, 539] width 622 height 34
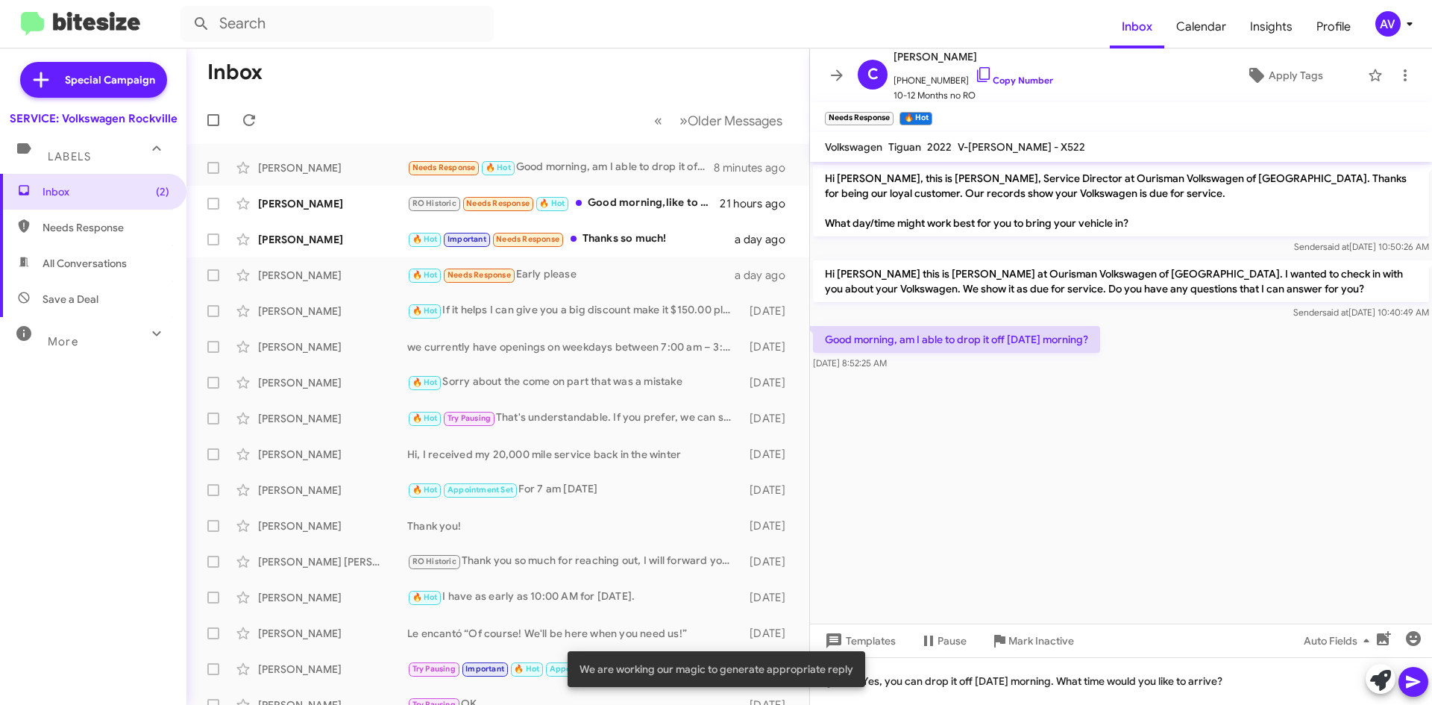
click at [1424, 690] on button at bounding box center [1413, 682] width 30 height 30
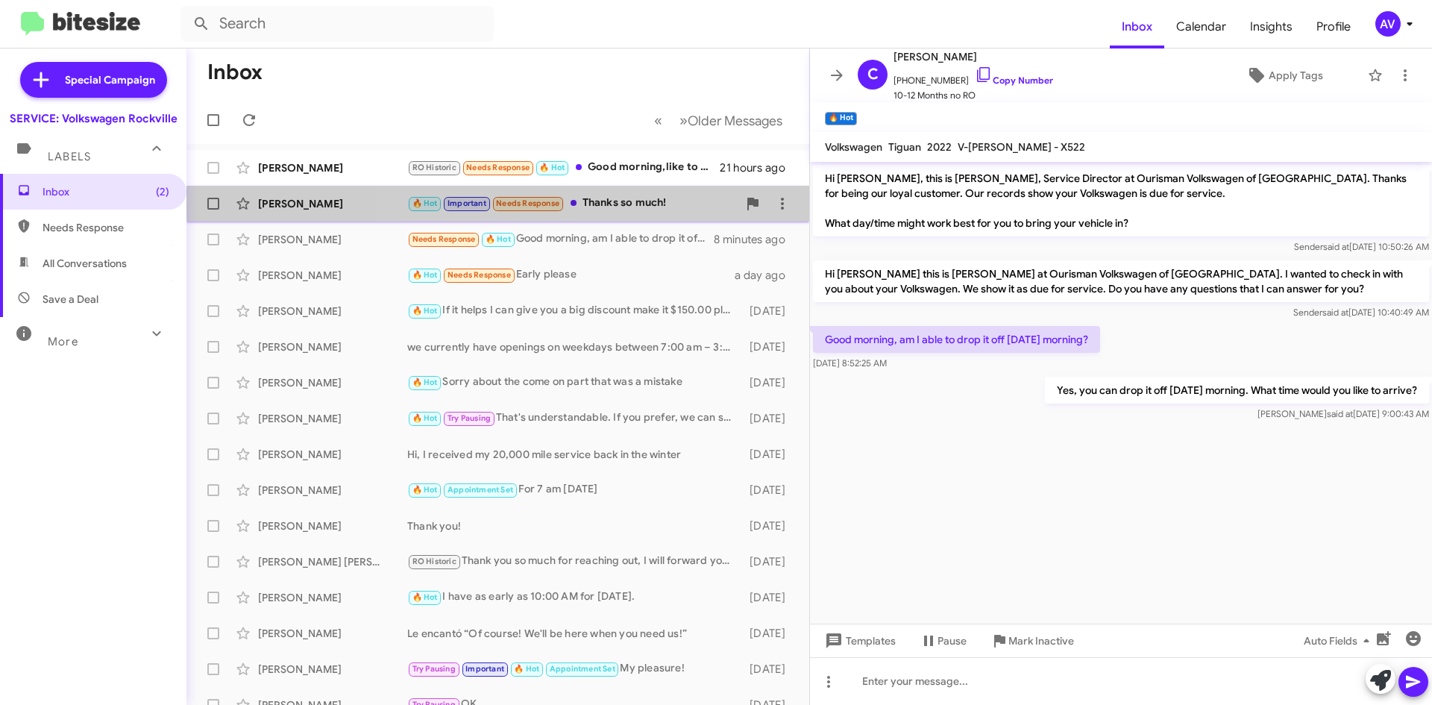
click at [676, 209] on div "🔥 Hot Important Needs Response Thanks so much!" at bounding box center [572, 203] width 330 height 17
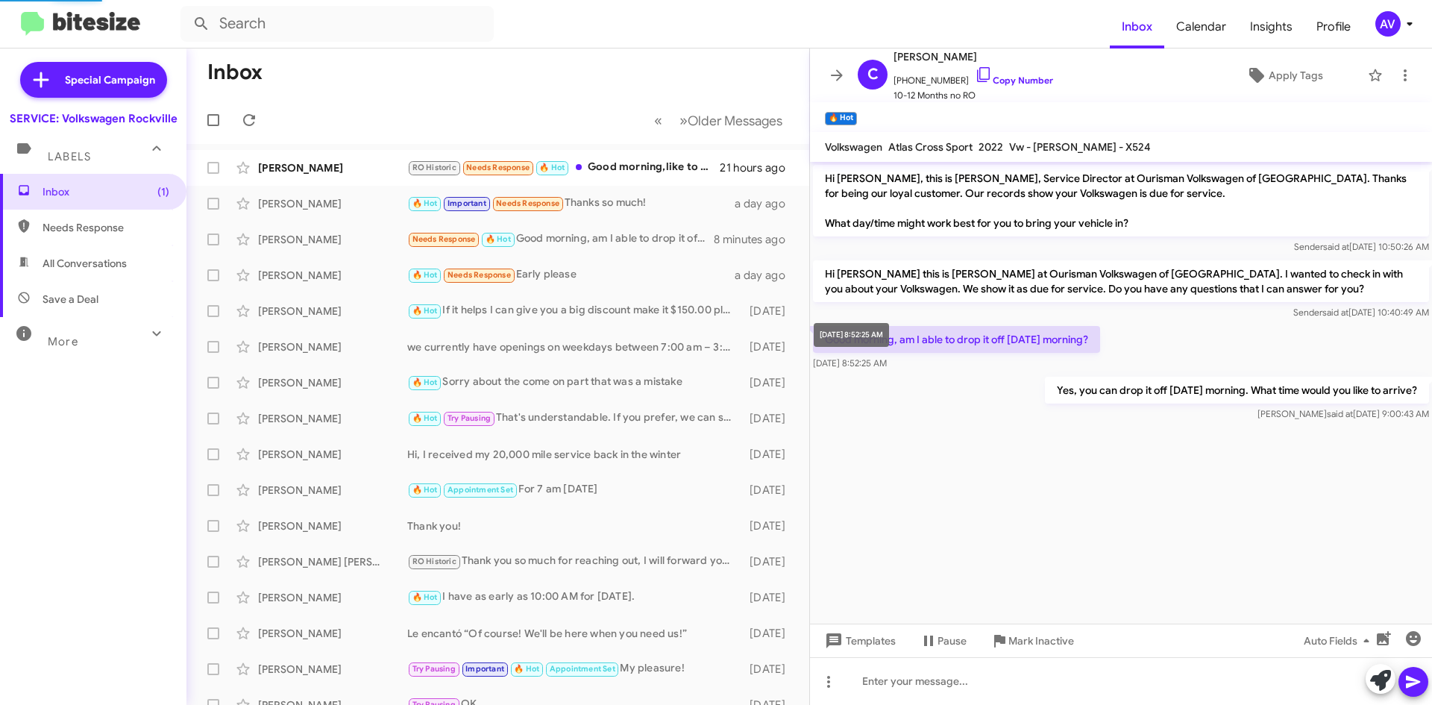
scroll to position [103, 0]
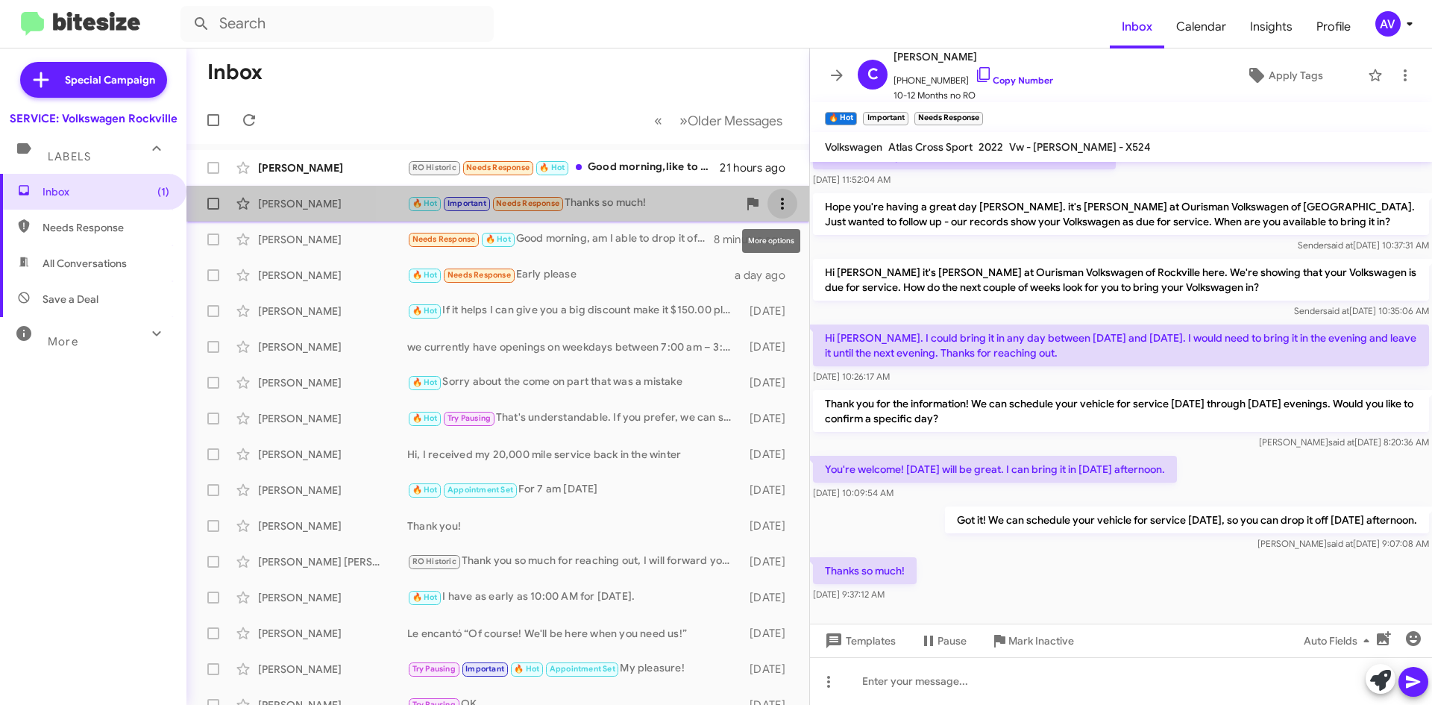
click at [773, 209] on icon at bounding box center [782, 204] width 18 height 18
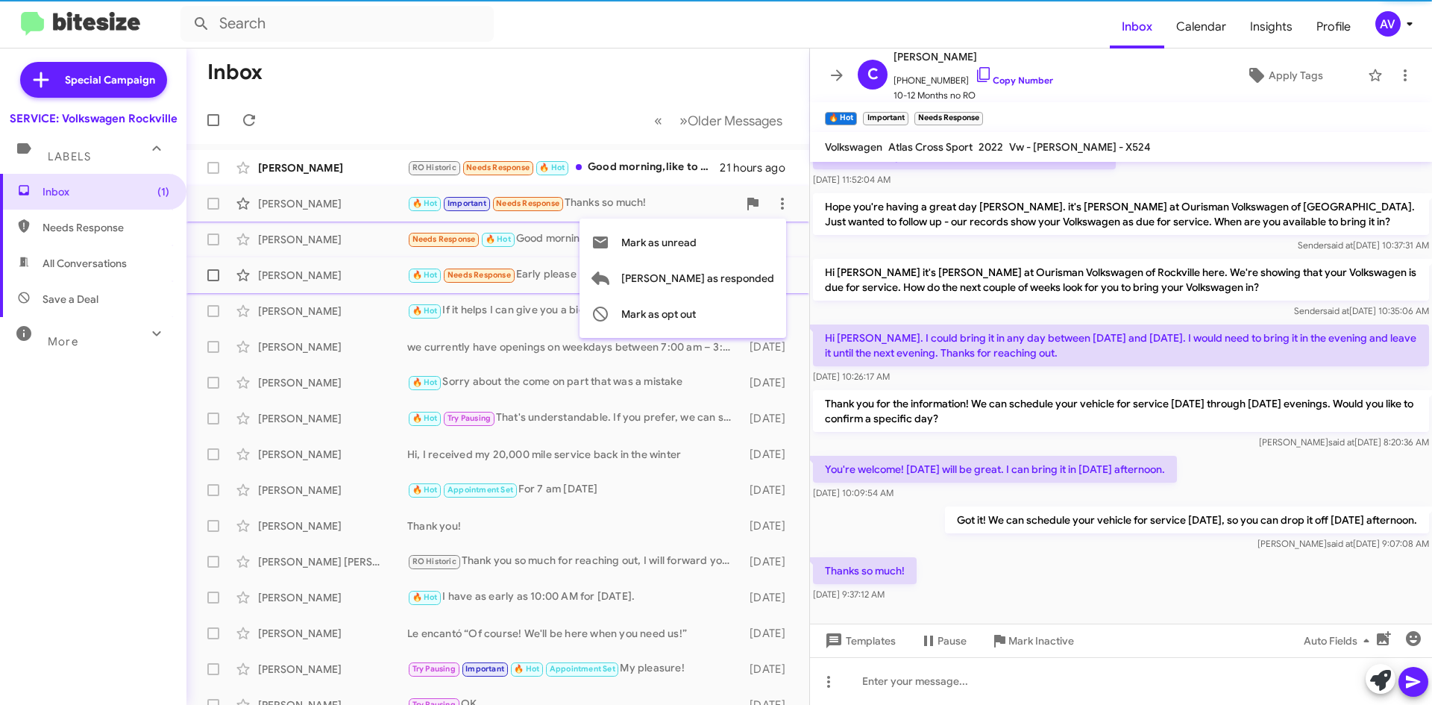
click at [738, 274] on span "[PERSON_NAME] as responded" at bounding box center [697, 278] width 153 height 36
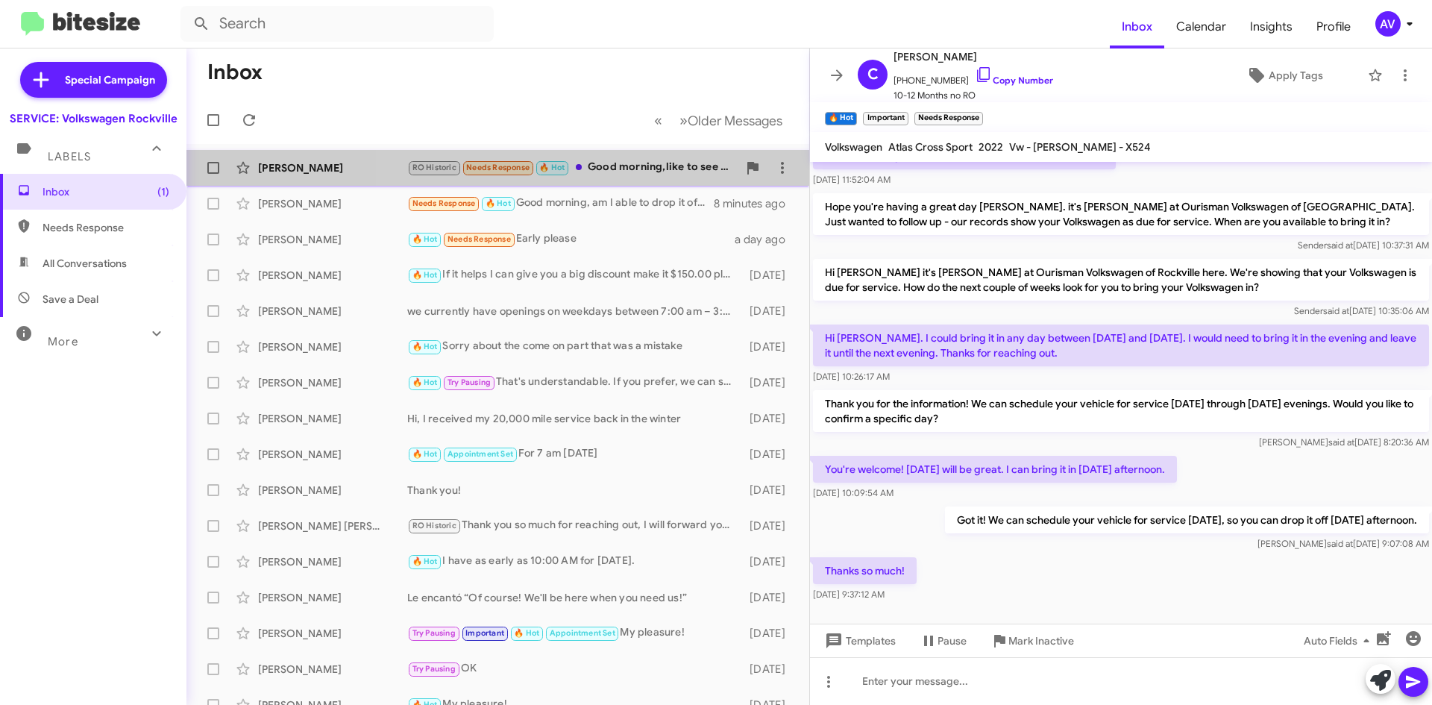
click at [624, 170] on div "RO Historic Needs Response 🔥 Hot Good morning,like to see if I can bring my bee…" at bounding box center [572, 167] width 330 height 17
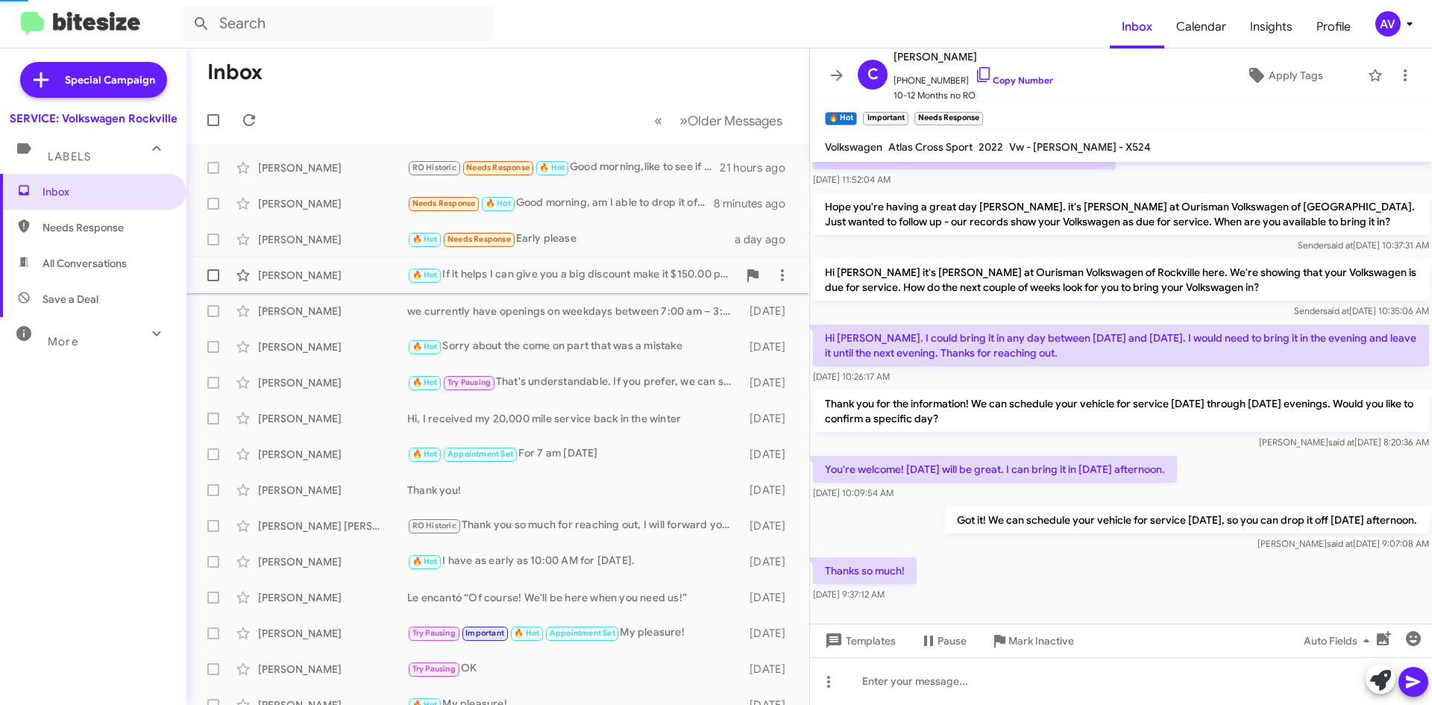
scroll to position [75, 0]
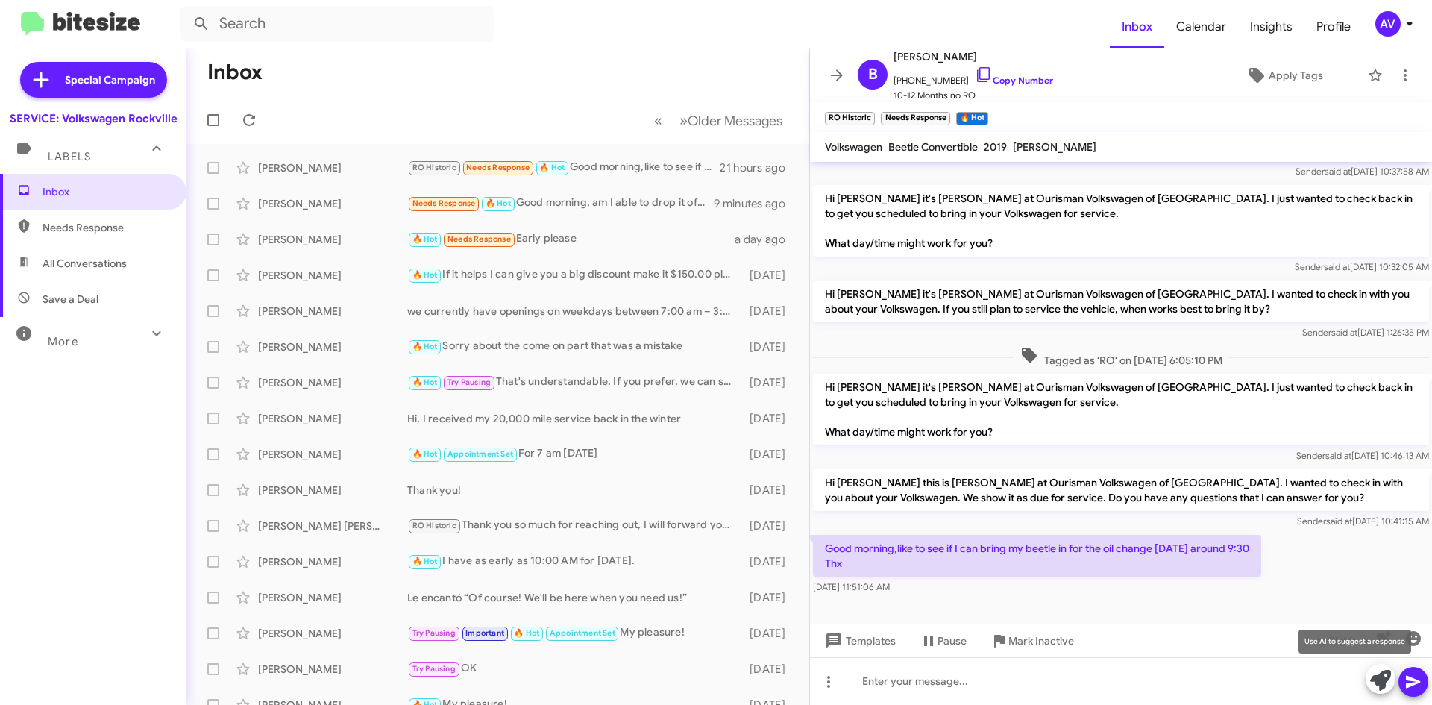
click at [1370, 676] on icon at bounding box center [1380, 680] width 21 height 21
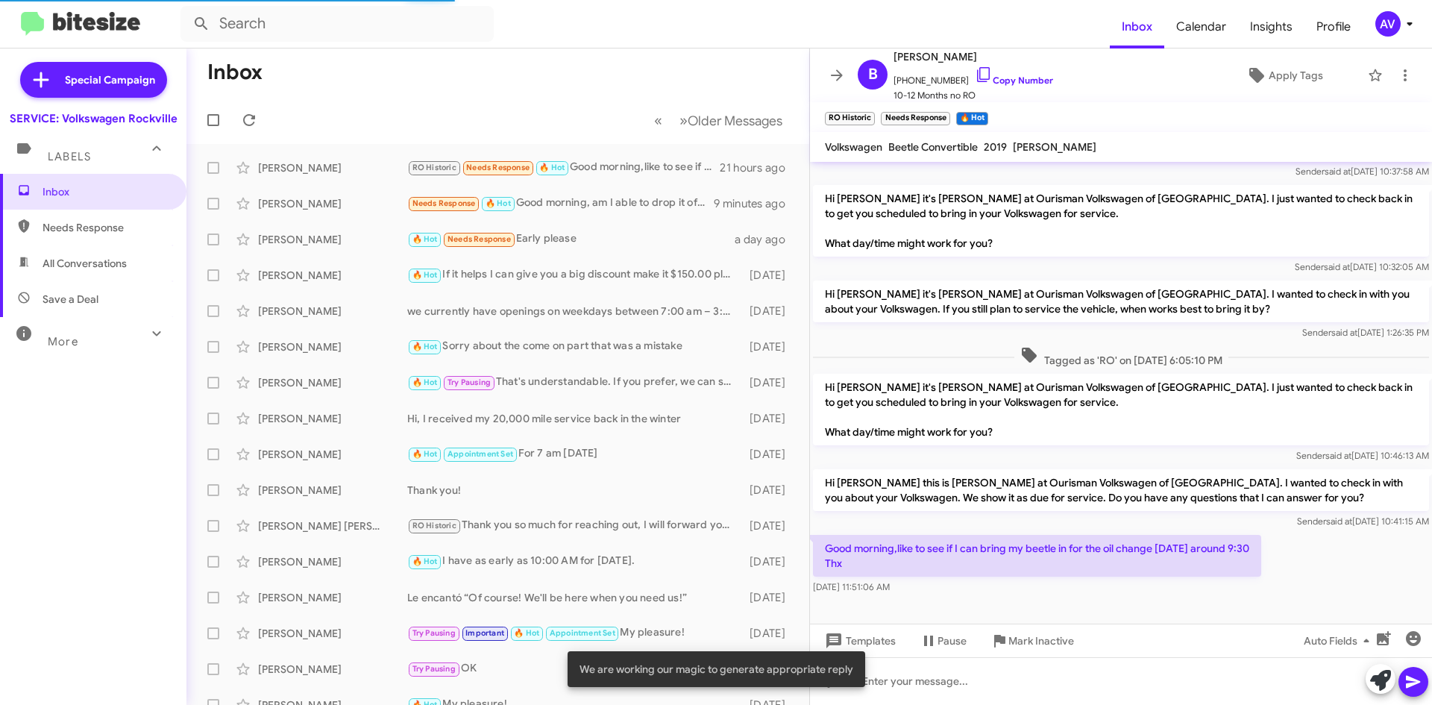
scroll to position [103, 0]
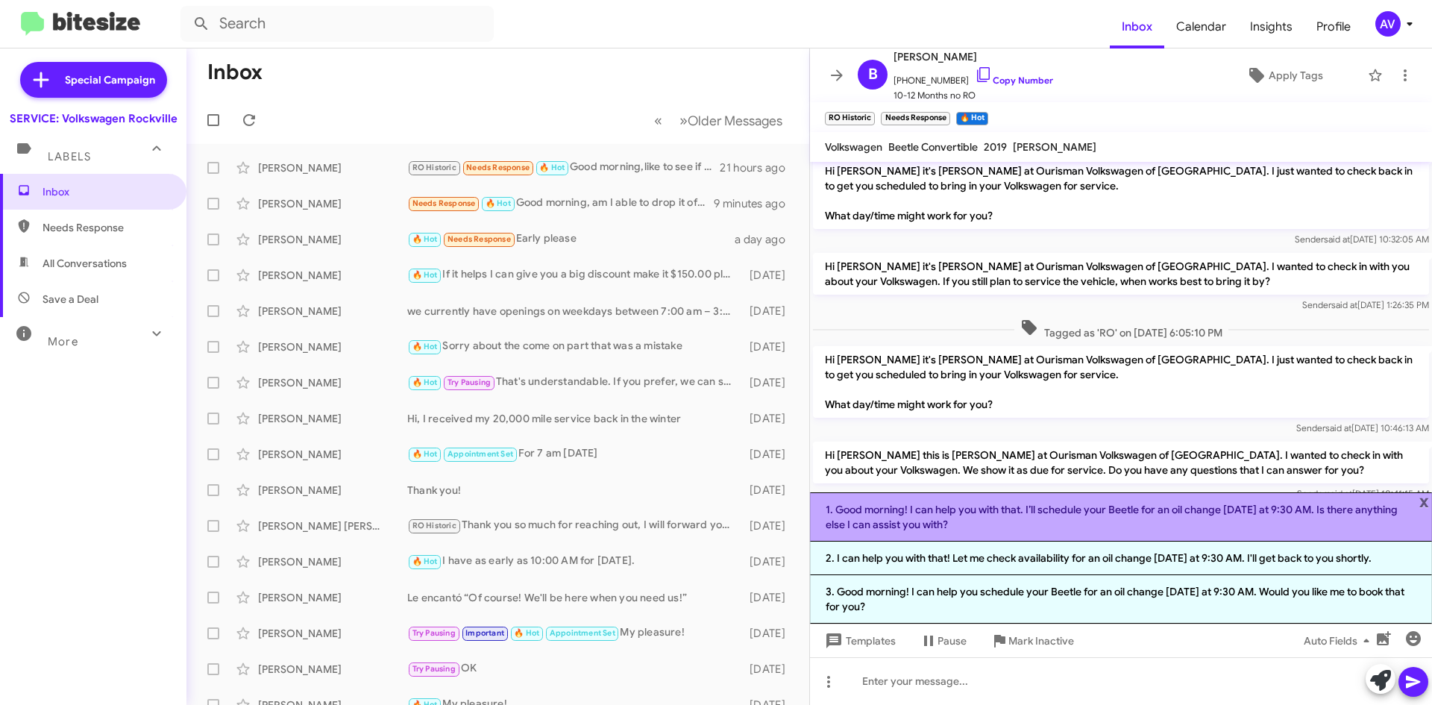
click at [1093, 526] on li "1. Good morning! I can help you with that. I’ll schedule your Beetle for an oil…" at bounding box center [1121, 516] width 622 height 49
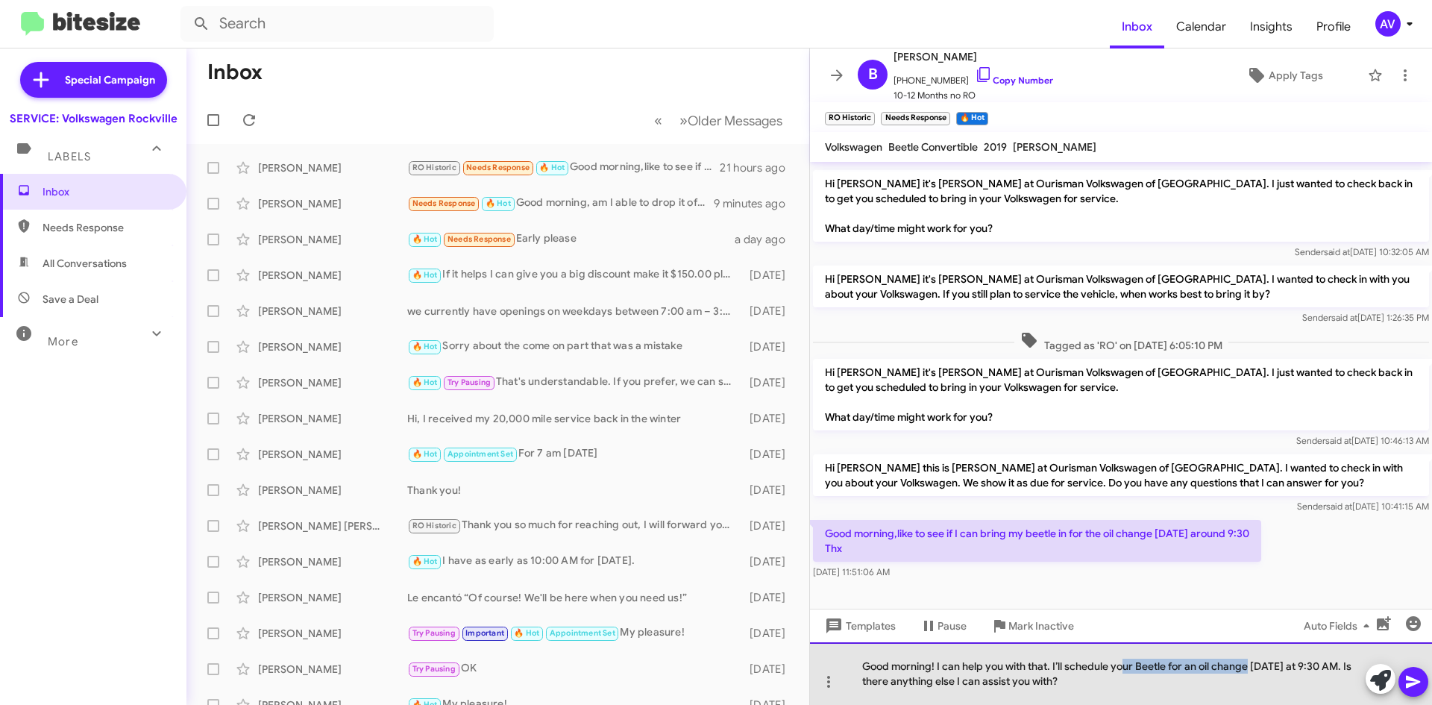
drag, startPoint x: 1252, startPoint y: 670, endPoint x: 1124, endPoint y: 645, distance: 130.0
click at [1124, 645] on div "Good morning! I can help you with that. I’ll schedule your Beetle for an oil ch…" at bounding box center [1121, 673] width 622 height 63
click at [1133, 672] on div "Good morning! I can help you with that. I’ll schedule your Beetle for an oil ch…" at bounding box center [1121, 673] width 622 height 63
click at [1136, 669] on div "Good morning! I can help you with that. I’ll schedule your Beetle for an oil ch…" at bounding box center [1121, 673] width 622 height 63
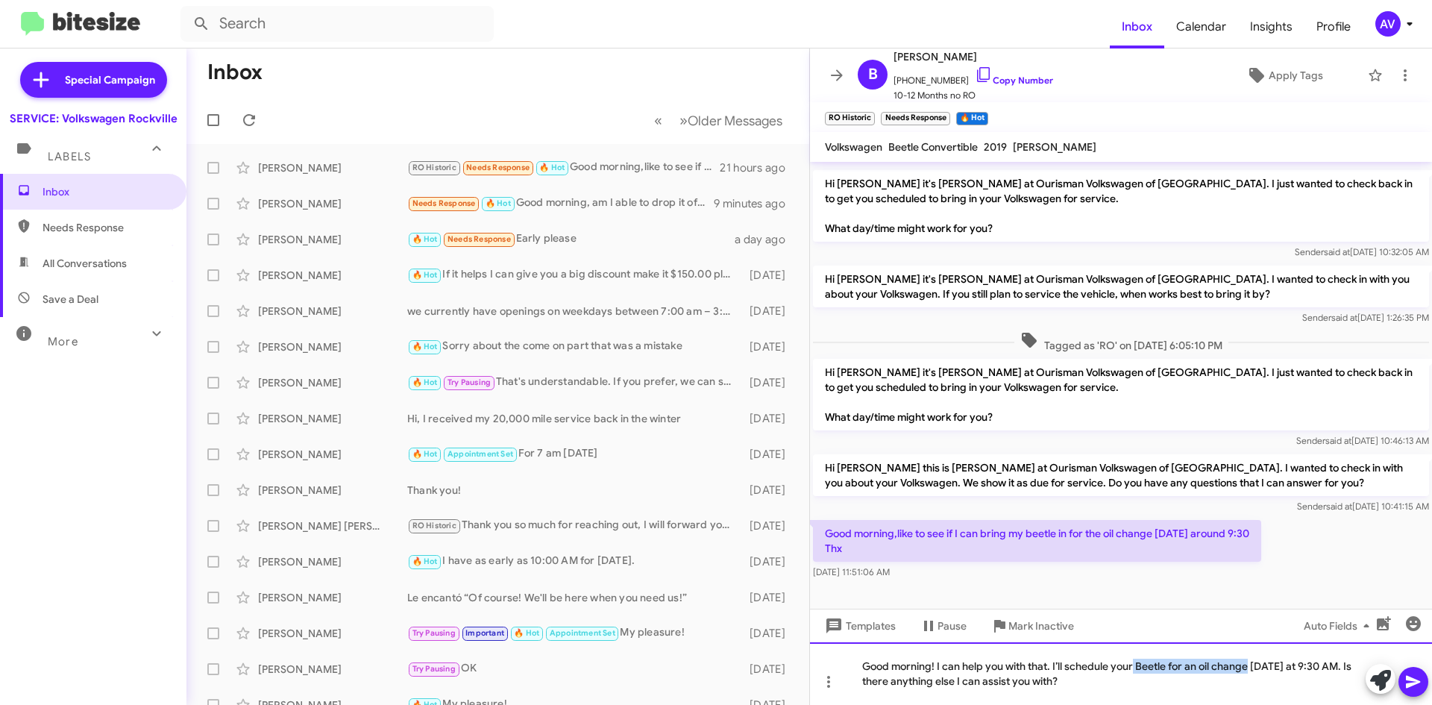
drag, startPoint x: 1136, startPoint y: 669, endPoint x: 1235, endPoint y: 637, distance: 103.5
click at [1235, 637] on div "Hi [PERSON_NAME], this is [PERSON_NAME], Service Director at Ourisman Volkswage…" at bounding box center [1121, 433] width 622 height 543
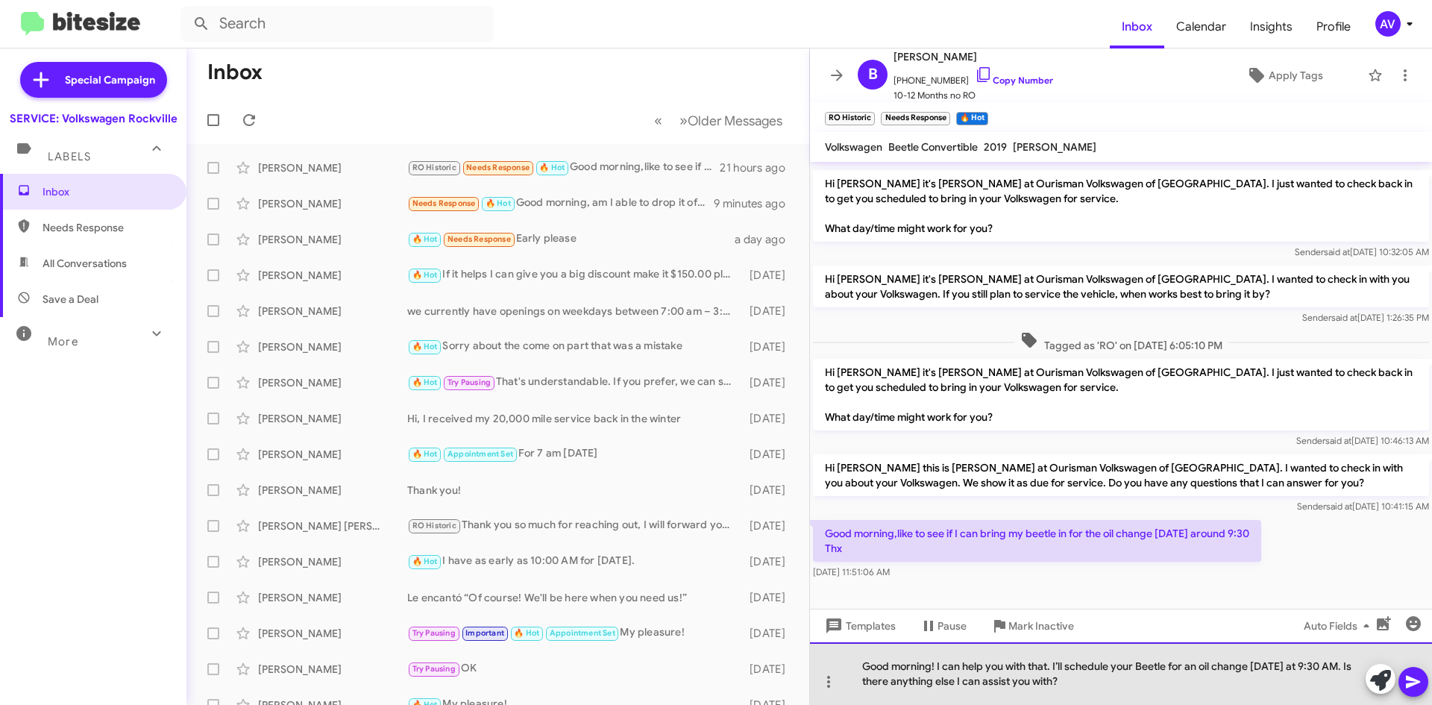
click at [1193, 702] on div "Good morning! I can help you with that. I’ll schedule your Beetle for an oil ch…" at bounding box center [1121, 673] width 622 height 63
drag, startPoint x: 1250, startPoint y: 665, endPoint x: 1133, endPoint y: 643, distance: 119.2
click at [1133, 643] on div "Good morning! I can help you with that. I’ll schedule your Beetle for an oil ch…" at bounding box center [1121, 673] width 622 height 63
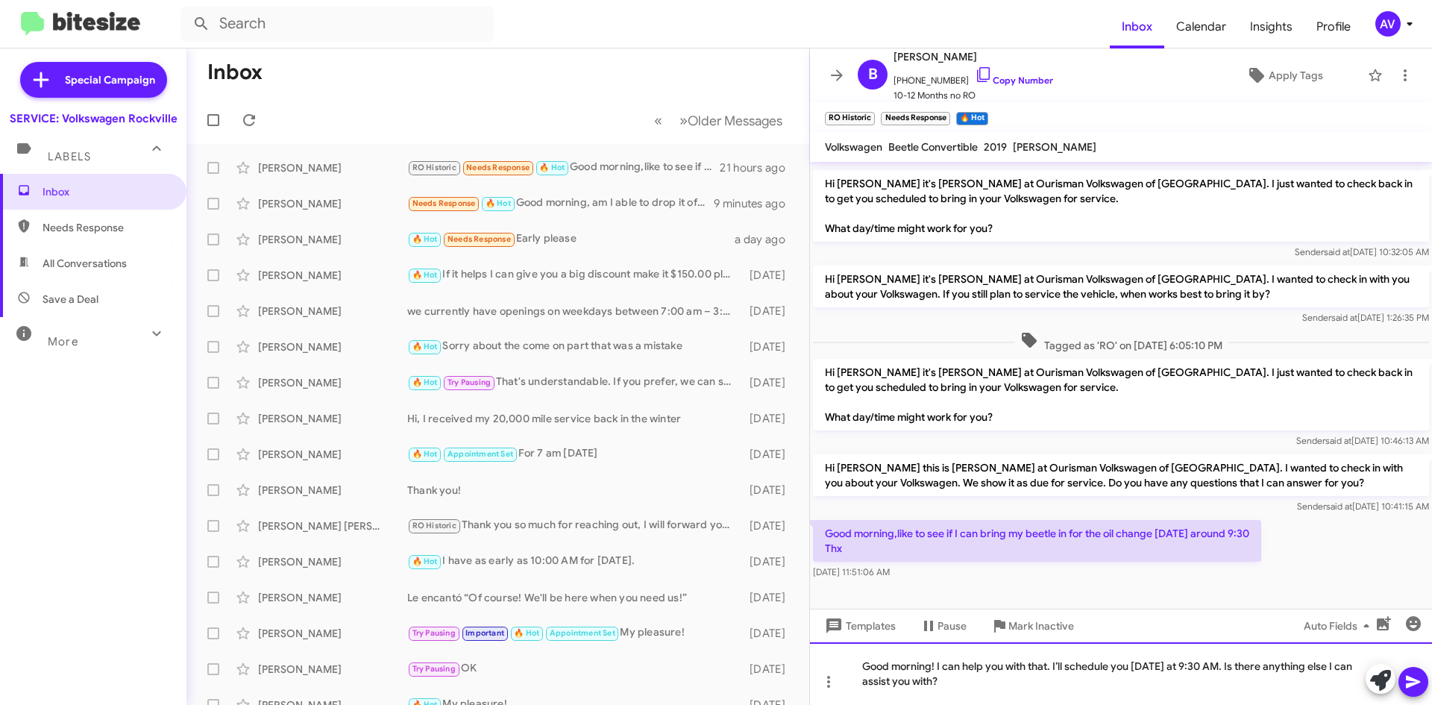
click at [1054, 690] on div "Good morning! I can help you with that. I’ll schedule you [DATE] at 9:30 AM. Is…" at bounding box center [1121, 673] width 622 height 63
drag, startPoint x: 995, startPoint y: 683, endPoint x: 1243, endPoint y: 631, distance: 253.7
click at [1243, 631] on div "Hi [PERSON_NAME], this is [PERSON_NAME], Service Director at Ourisman Volkswage…" at bounding box center [1121, 433] width 622 height 543
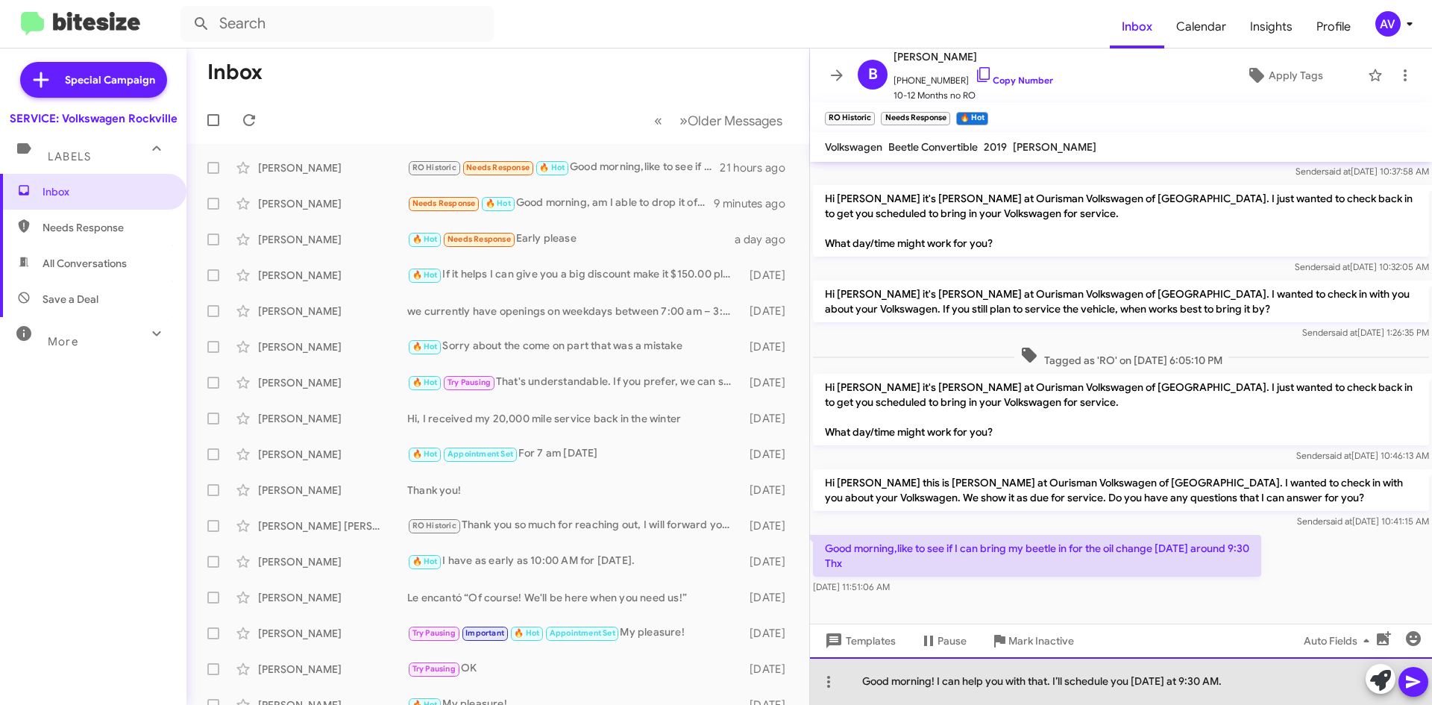
click at [1117, 684] on div "Good morning! I can help you with that. I’ll schedule you [DATE] at 9:30 AM." at bounding box center [1121, 681] width 622 height 48
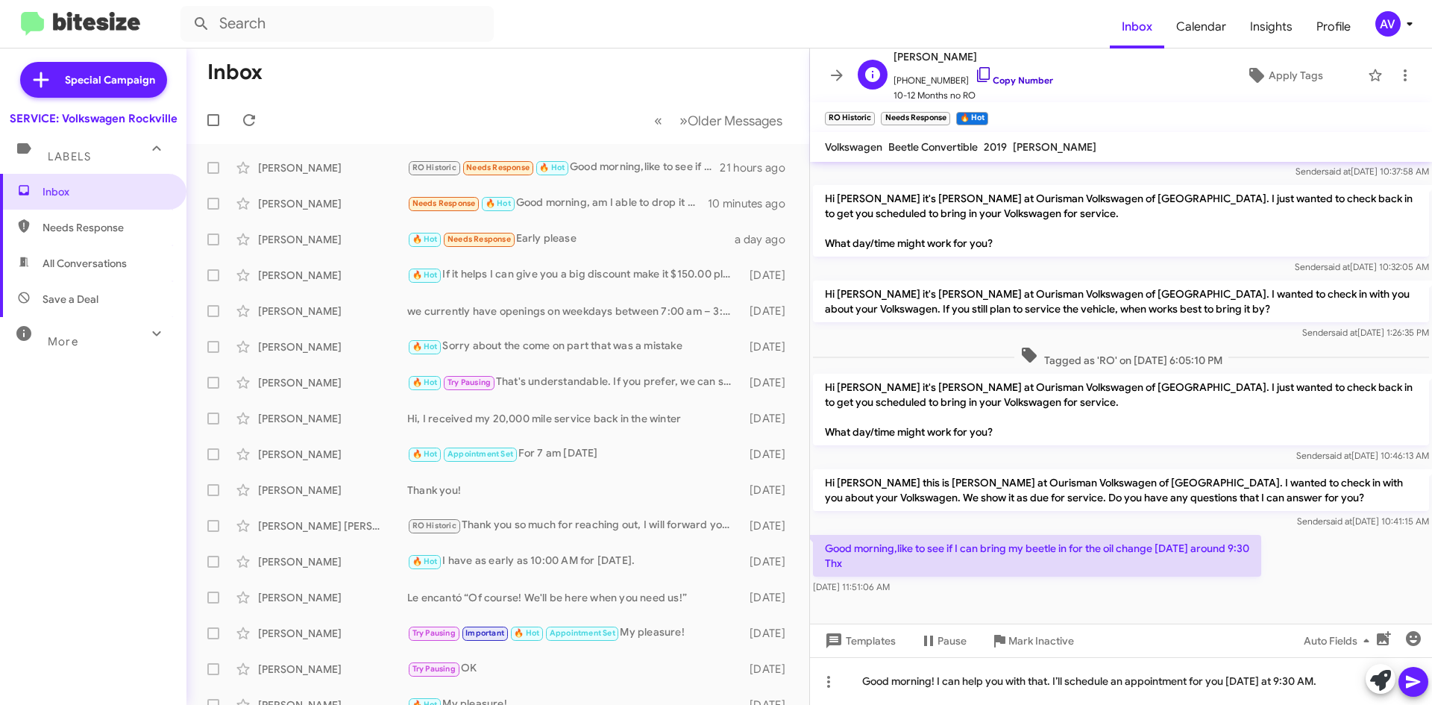
click at [975, 69] on icon at bounding box center [984, 75] width 18 height 18
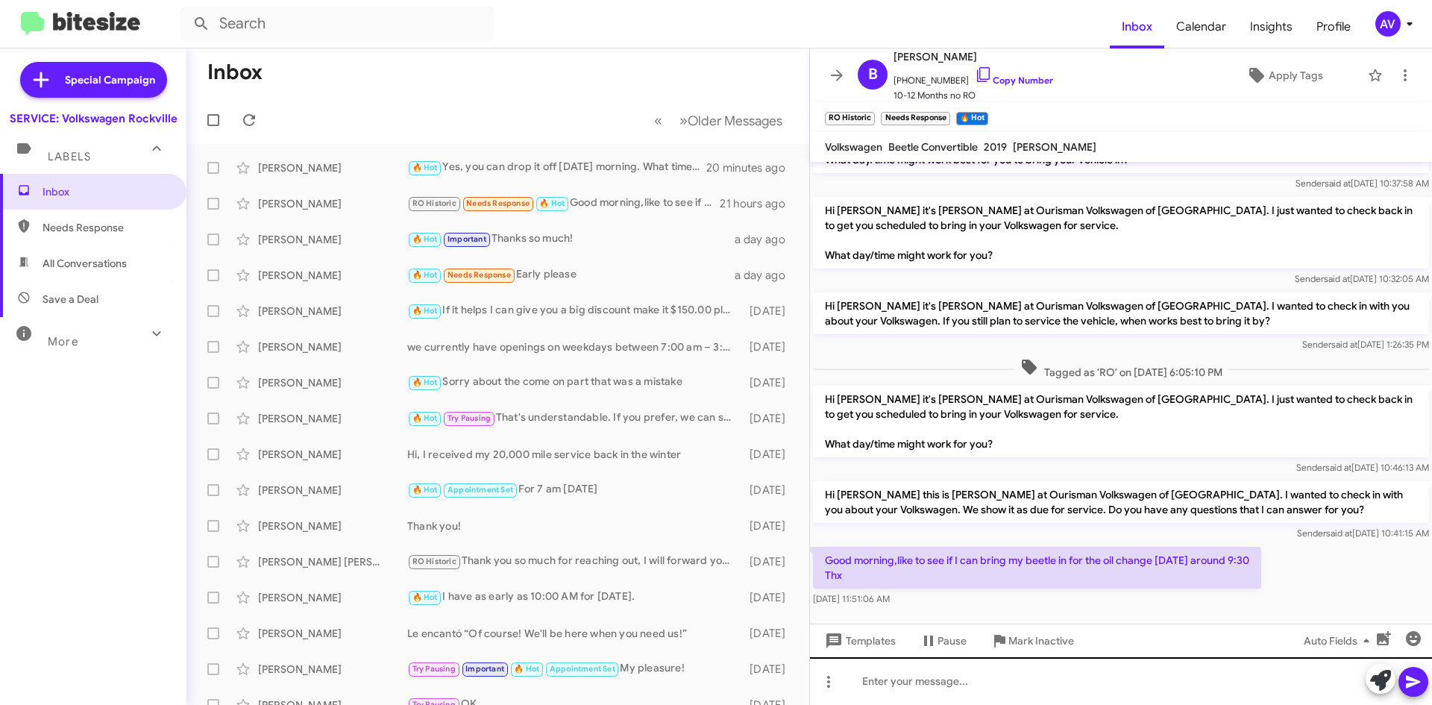
scroll to position [75, 0]
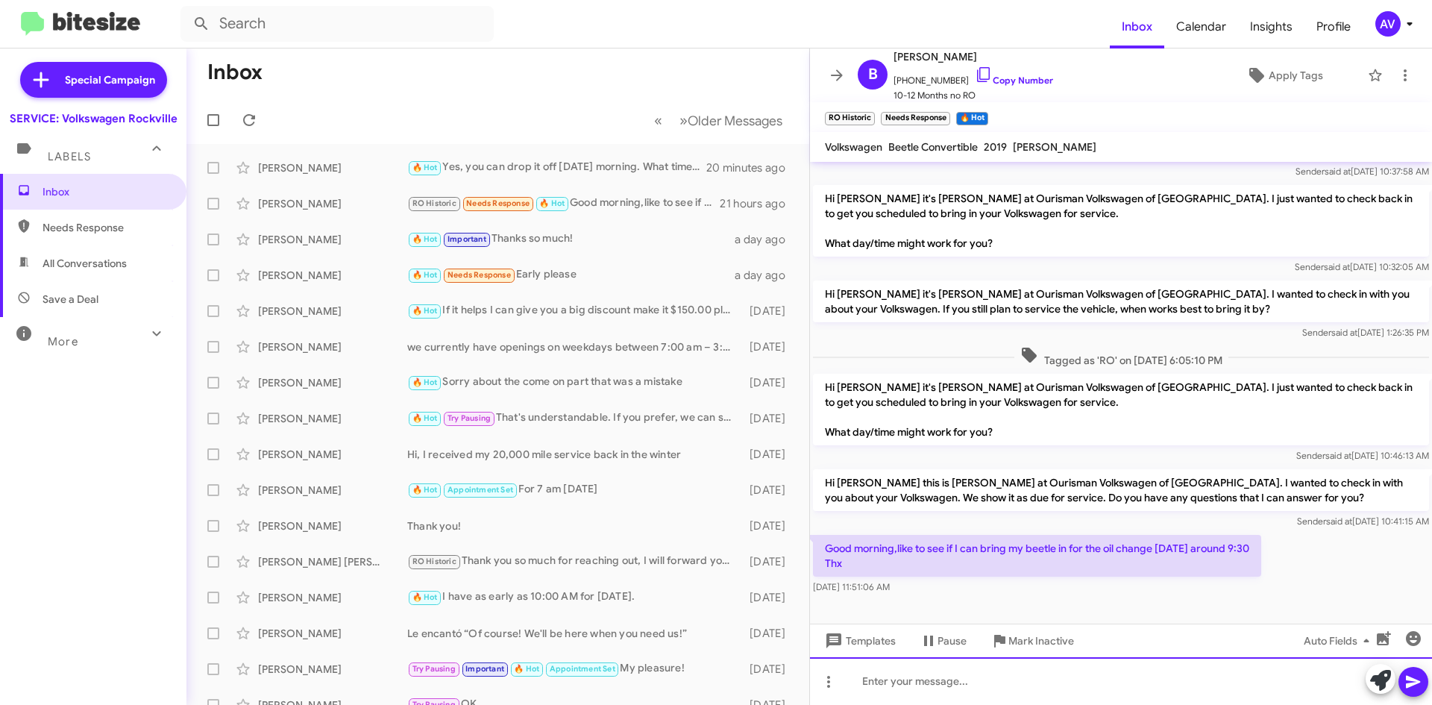
click at [1041, 684] on div at bounding box center [1121, 681] width 622 height 48
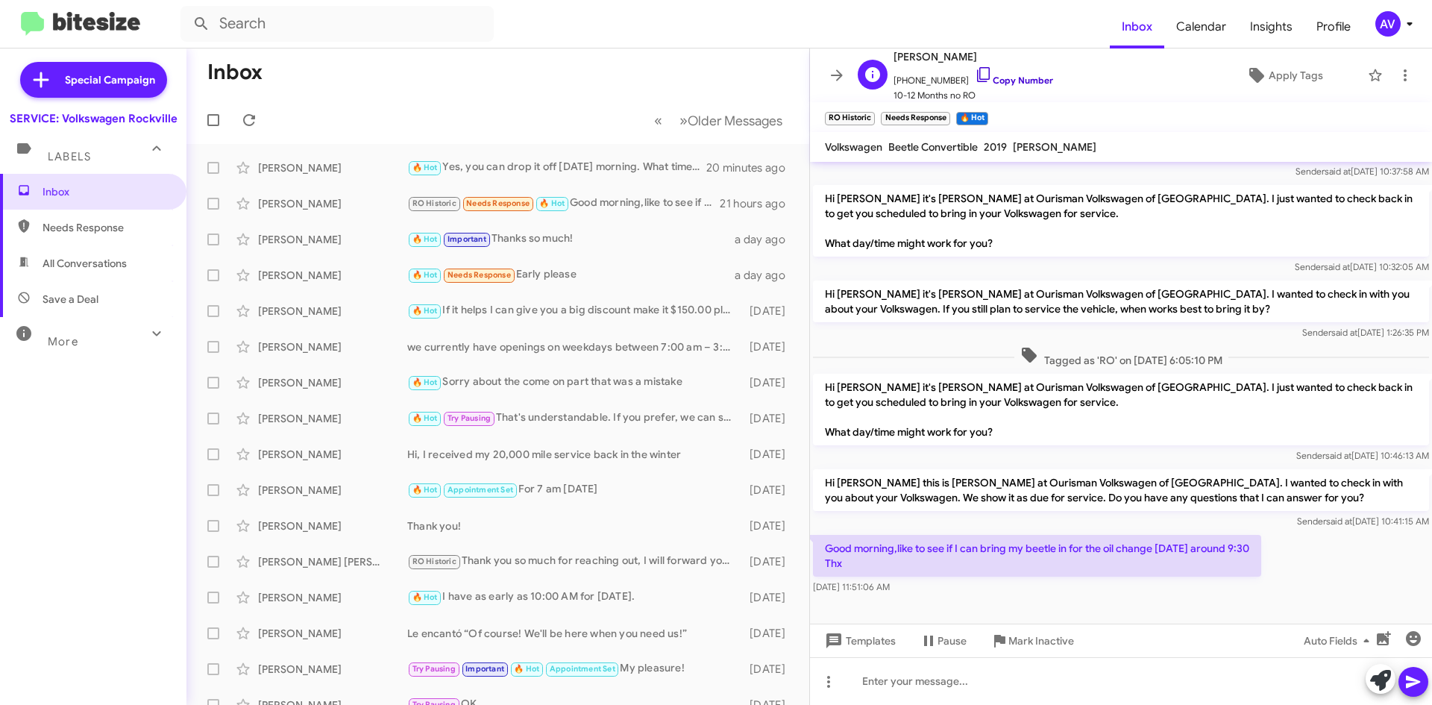
click at [975, 73] on icon at bounding box center [984, 75] width 18 height 18
click at [1376, 693] on span at bounding box center [1380, 680] width 21 height 33
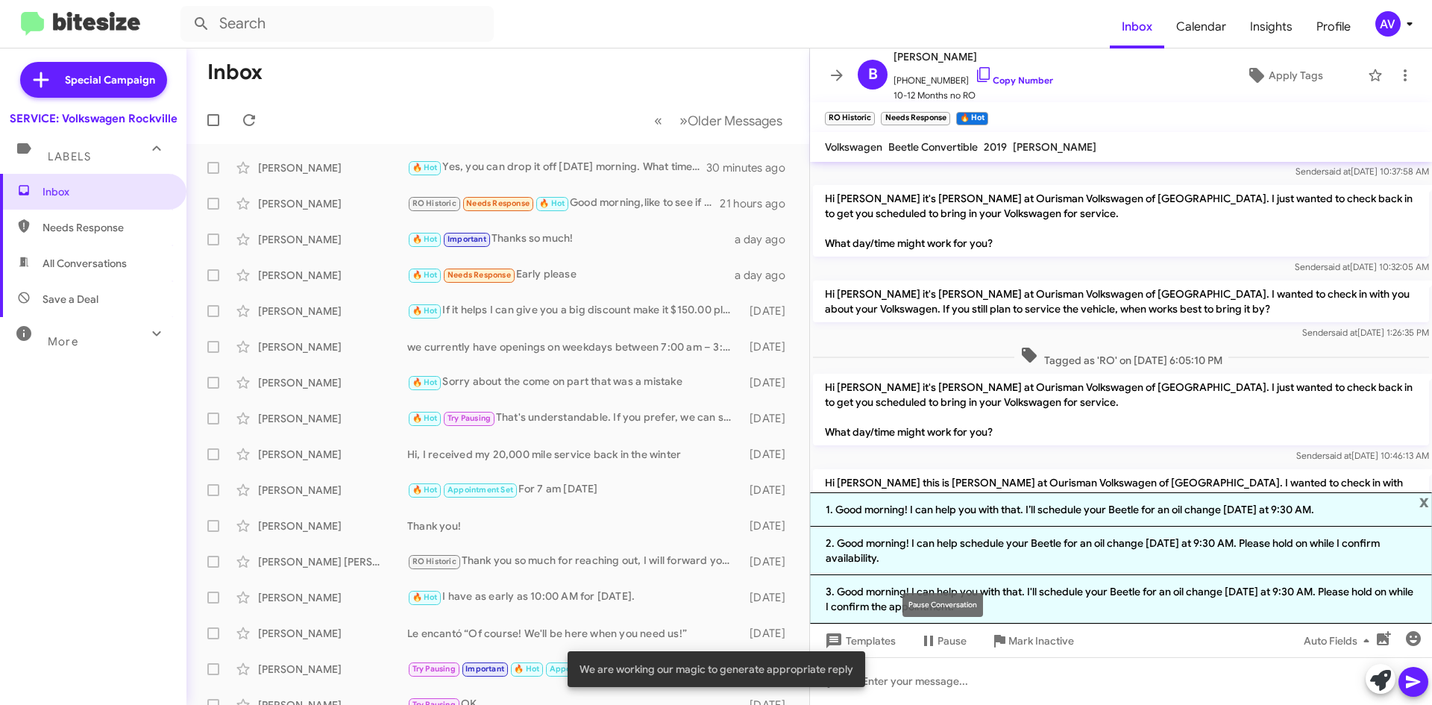
click at [958, 592] on mat-tooltip-component "Pause Conversation" at bounding box center [942, 604] width 101 height 45
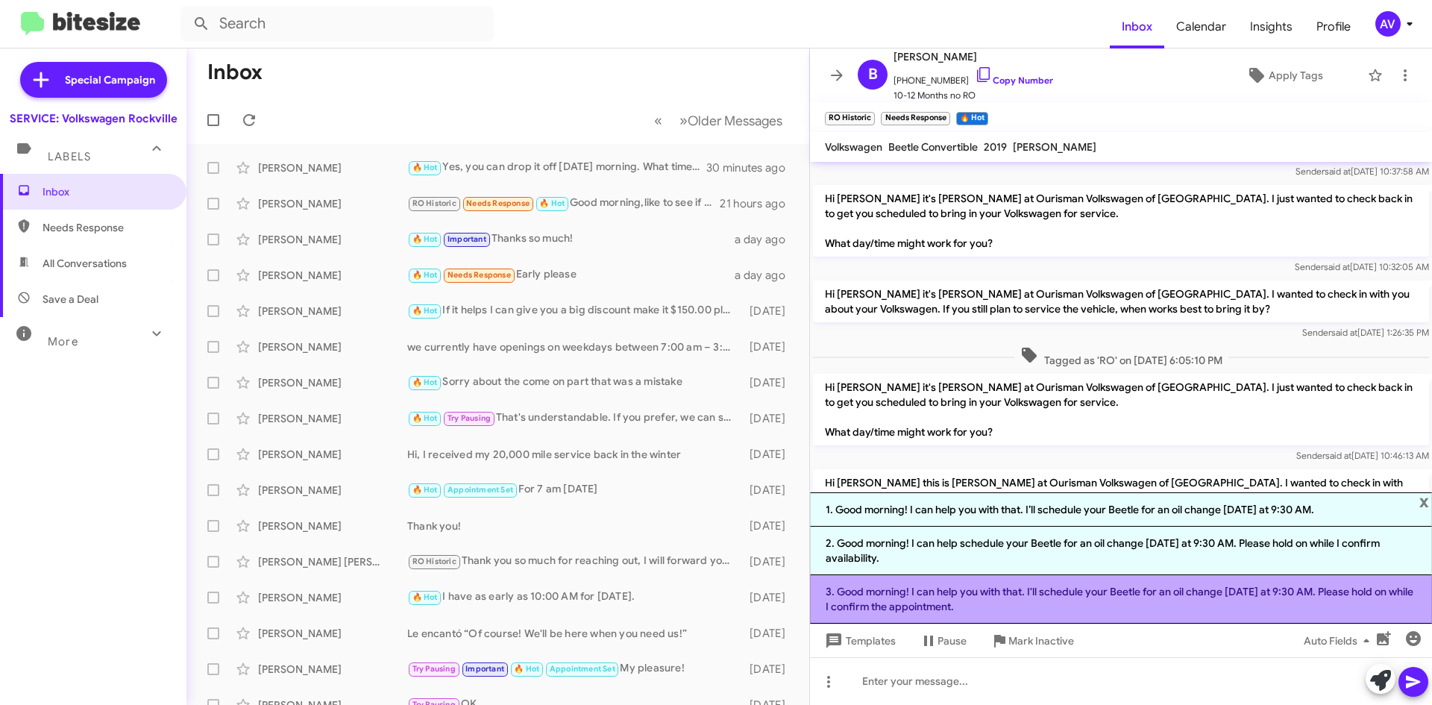
click at [992, 581] on li "3. Good morning! I can help you with that. I'll schedule your Beetle for an oil…" at bounding box center [1121, 599] width 622 height 48
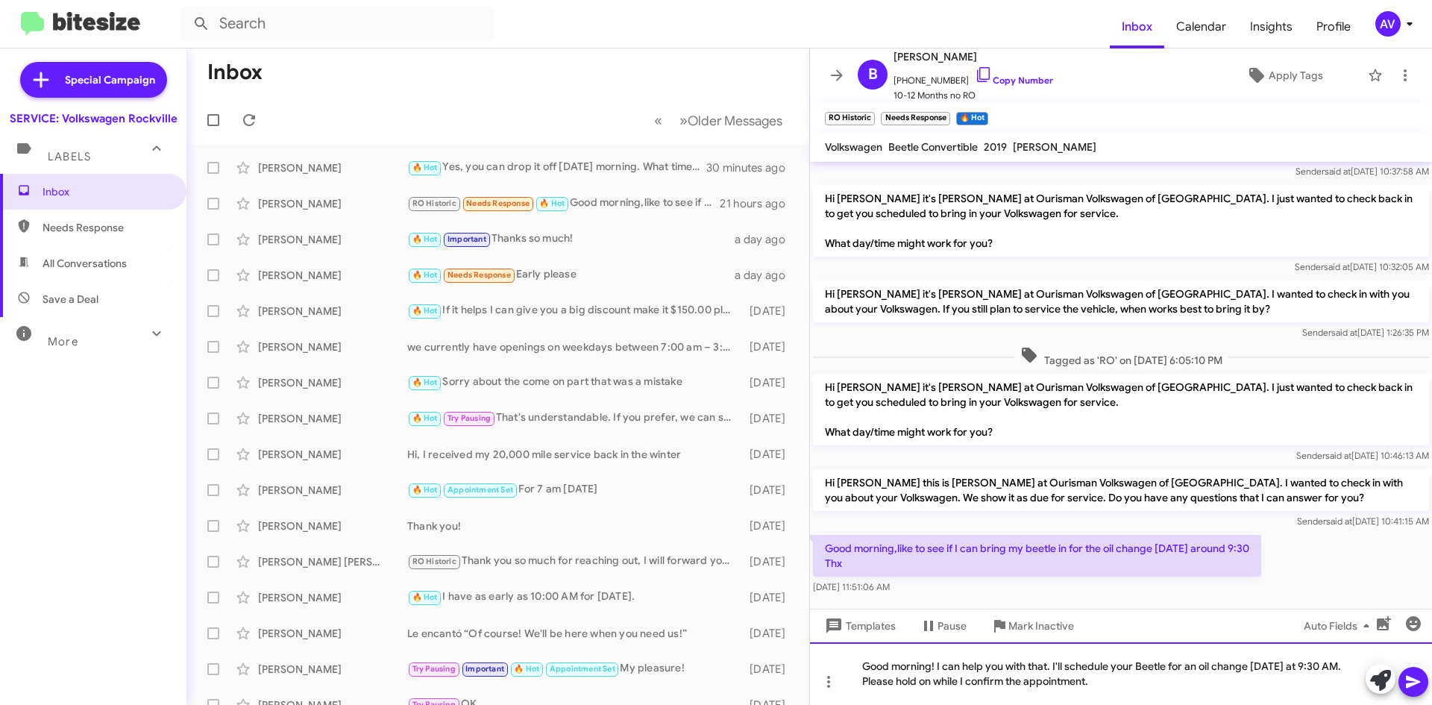
drag, startPoint x: 1123, startPoint y: 680, endPoint x: 815, endPoint y: 705, distance: 308.9
click at [815, 704] on html "Inbox Calendar Insights Profile AV Special Campaign SERVICE: Volkswagen Rockvil…" at bounding box center [716, 352] width 1432 height 705
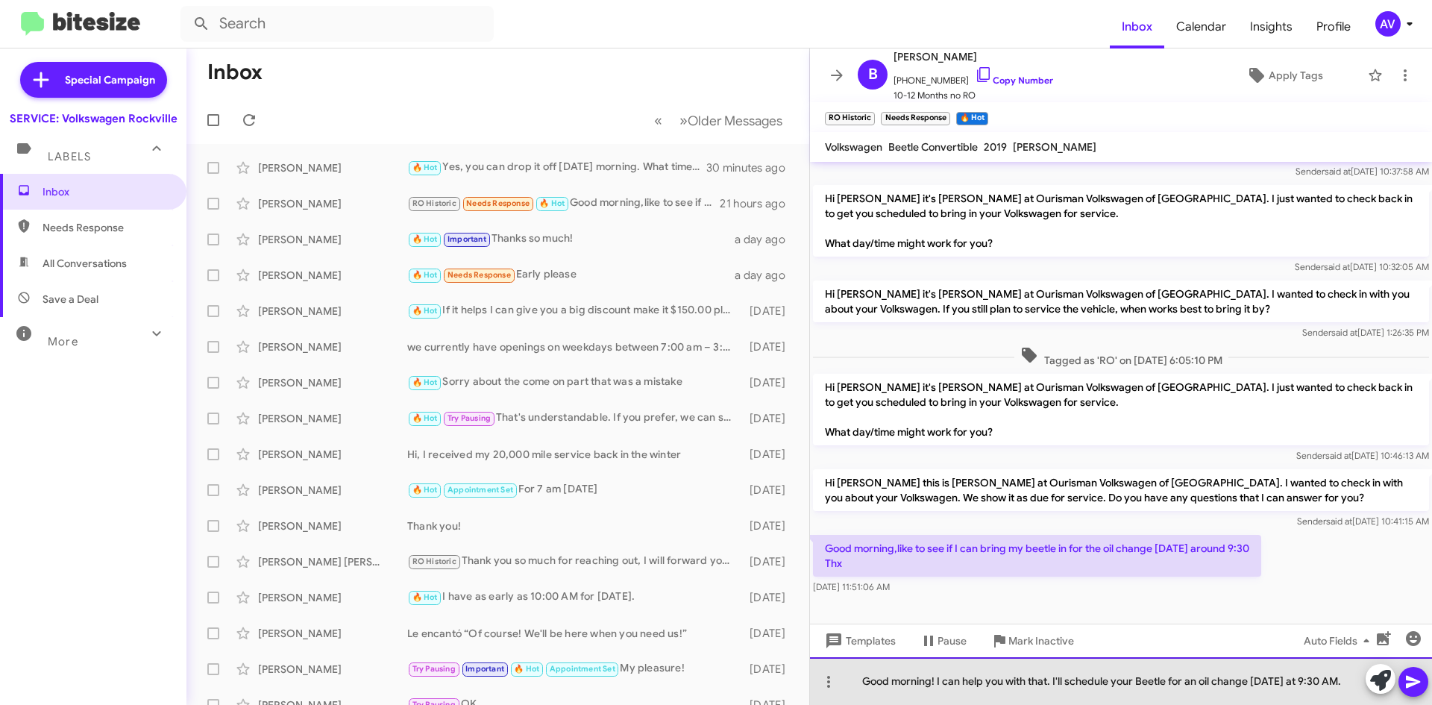
drag, startPoint x: 1431, startPoint y: 448, endPoint x: 1052, endPoint y: 681, distance: 444.9
click at [1052, 681] on div "Good morning! I can help you with that. I'll schedule your Beetle for an oil ch…" at bounding box center [1121, 681] width 622 height 48
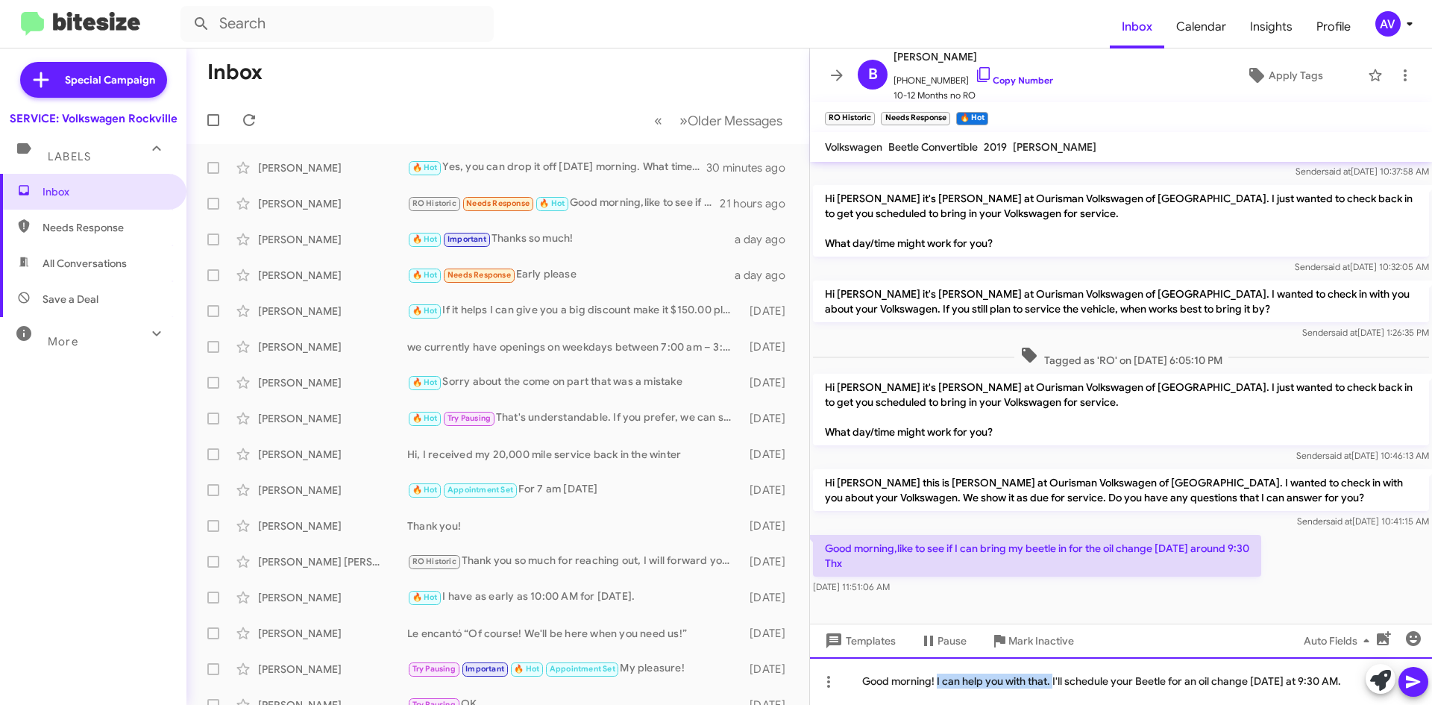
drag, startPoint x: 1052, startPoint y: 681, endPoint x: 936, endPoint y: 656, distance: 118.3
click at [936, 656] on div "Hi [PERSON_NAME], this is [PERSON_NAME], Service Director at Ourisman Volkswage…" at bounding box center [1121, 433] width 622 height 543
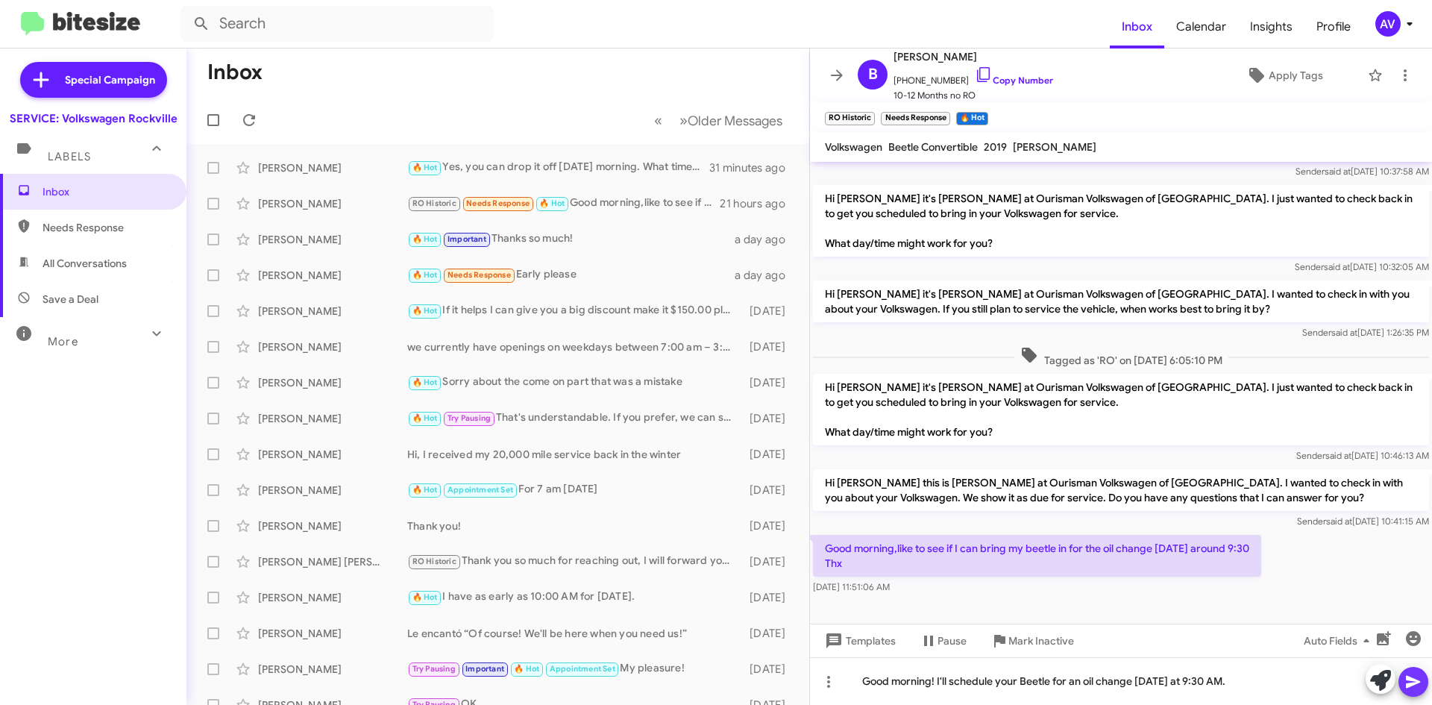
click at [1412, 681] on icon at bounding box center [1412, 682] width 14 height 13
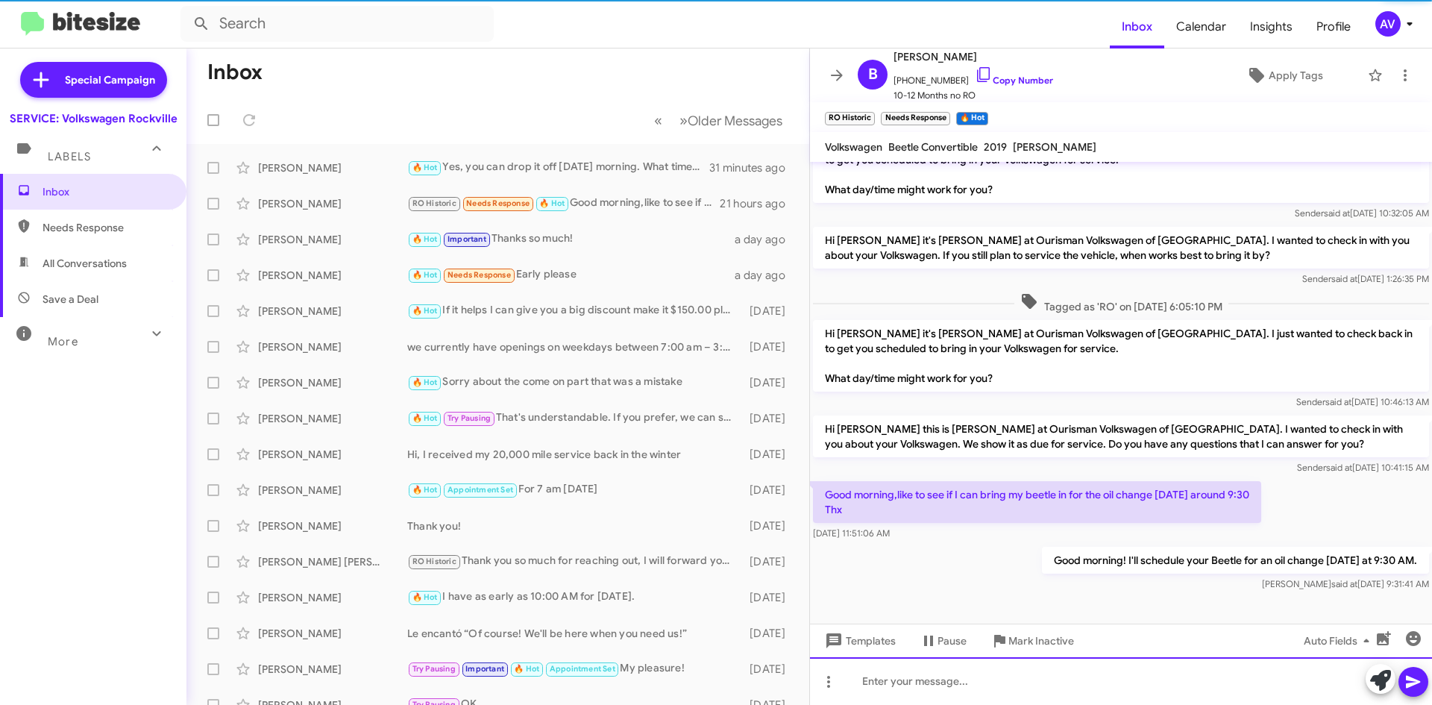
scroll to position [130, 0]
